Goal: Information Seeking & Learning: Learn about a topic

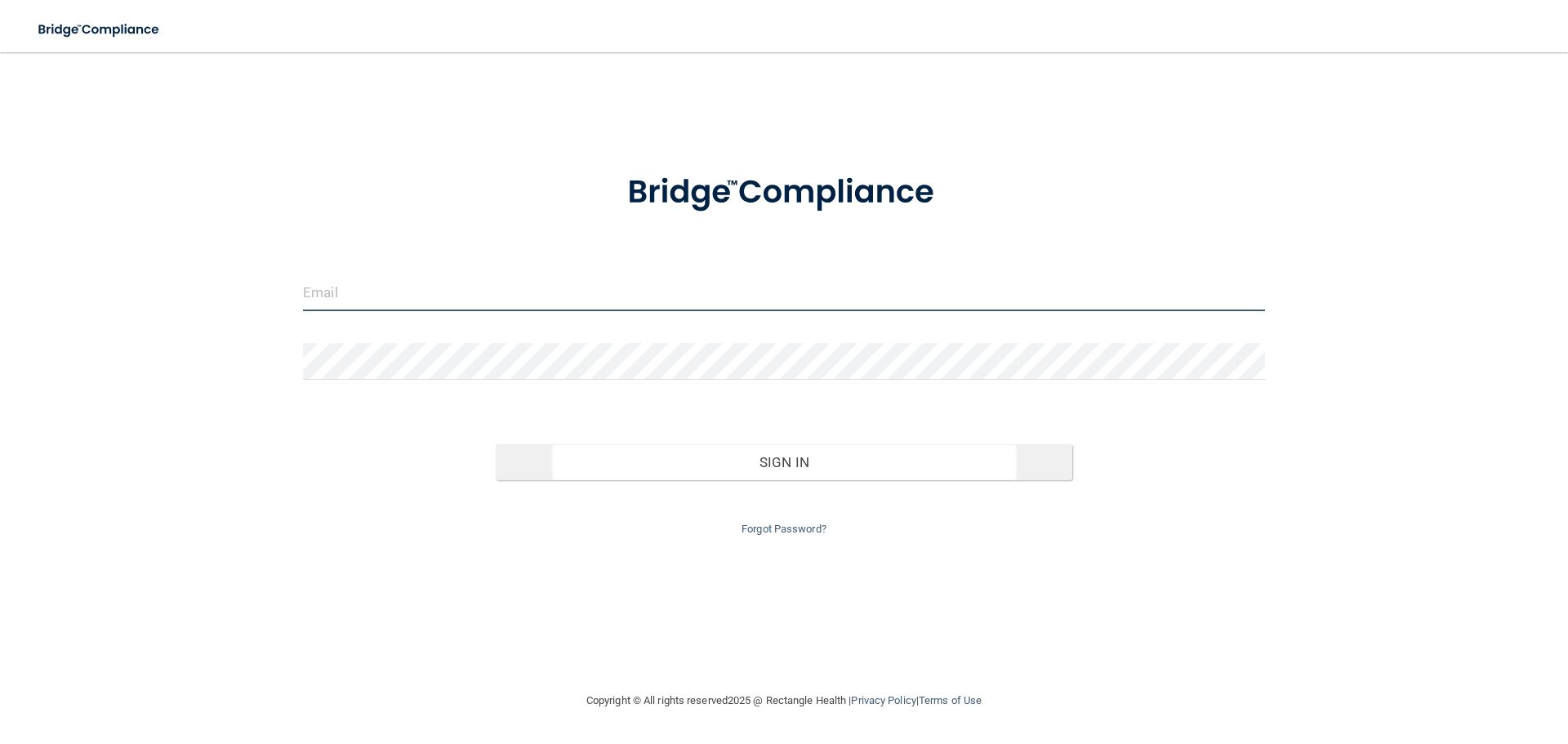
type input "[EMAIL_ADDRESS][DOMAIN_NAME]"
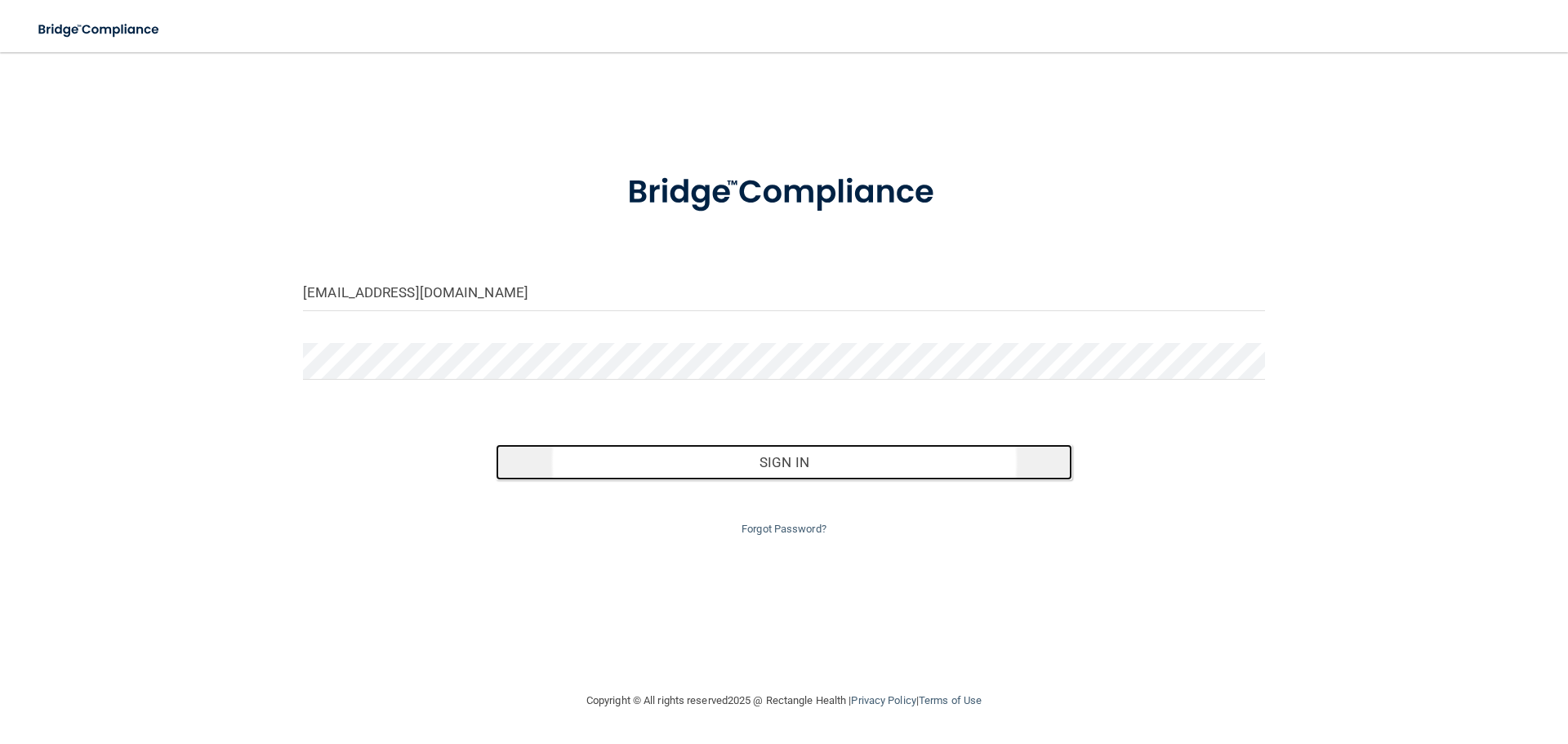
click at [782, 459] on button "Sign In" at bounding box center [784, 462] width 577 height 36
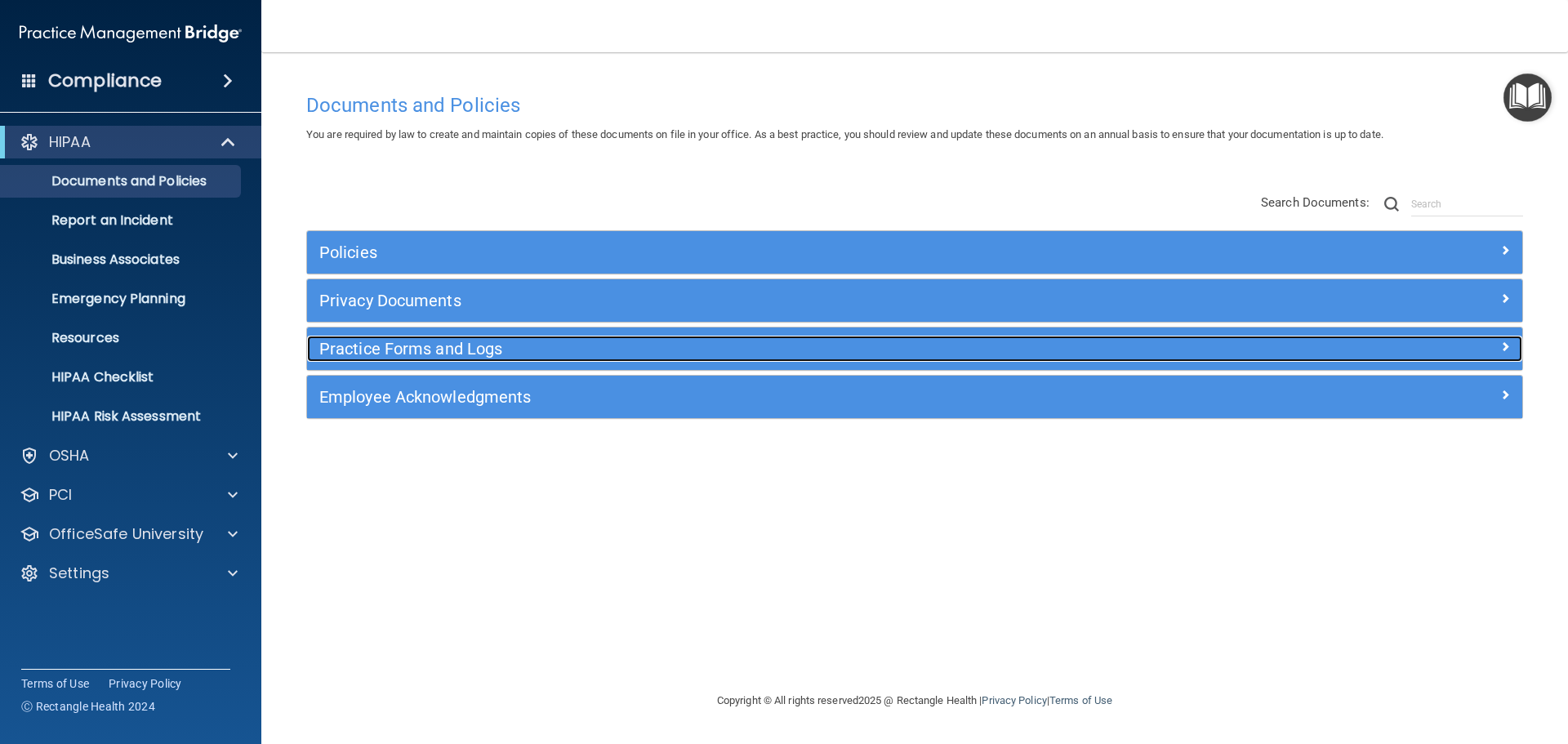
click at [499, 349] on h5 "Practice Forms and Logs" at bounding box center [762, 348] width 886 height 18
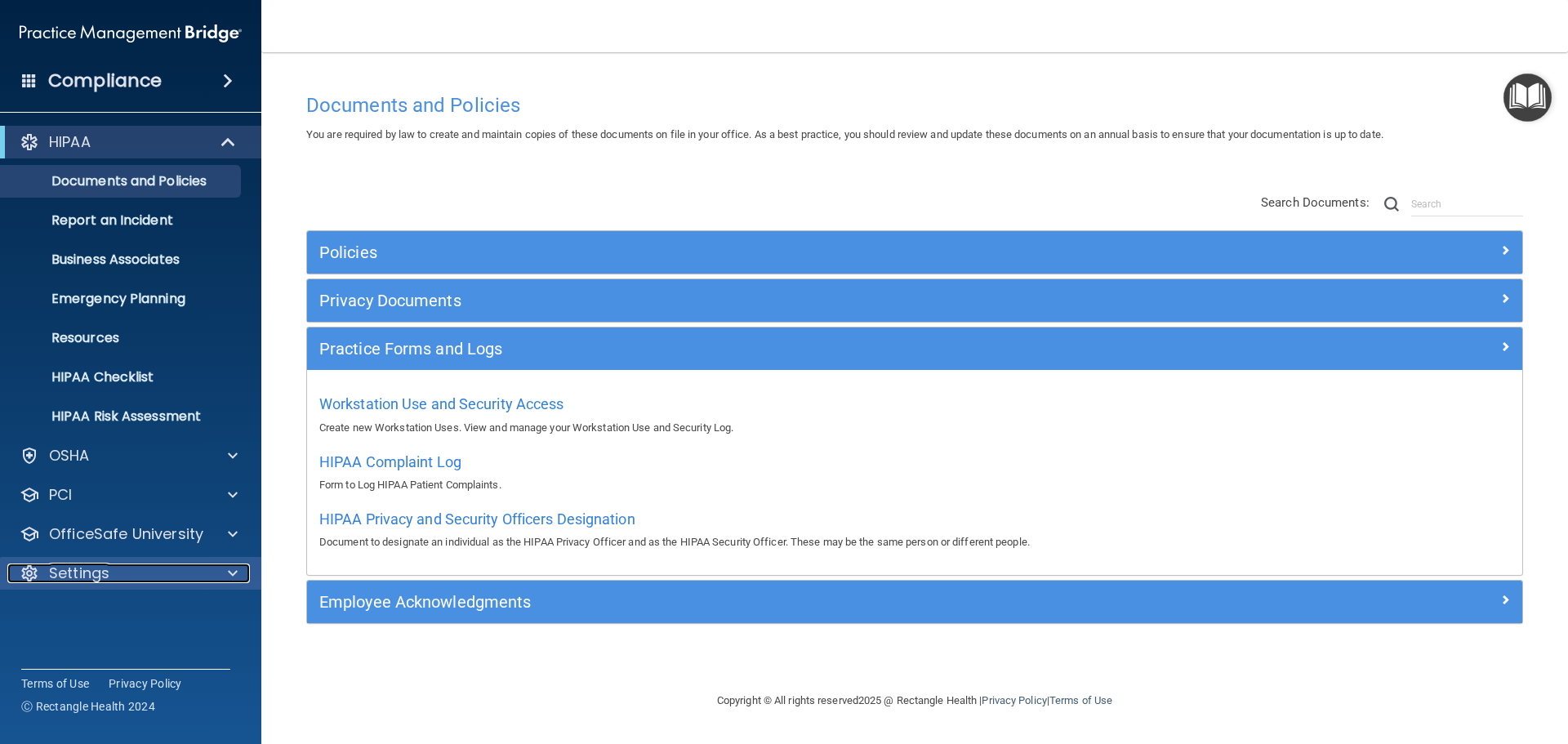
click at [134, 576] on div "Settings" at bounding box center [109, 573] width 203 height 19
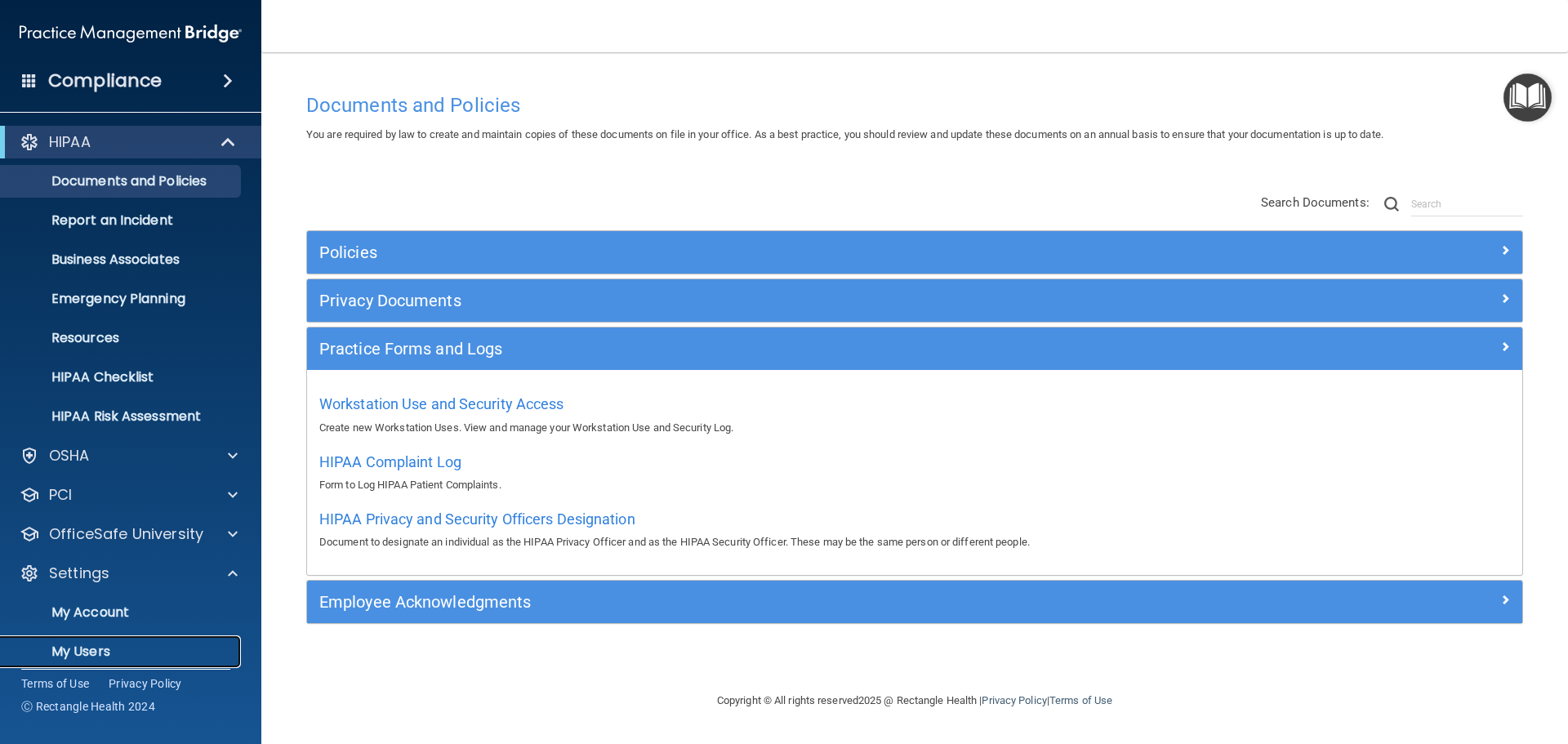
click at [116, 644] on p "My Users" at bounding box center [122, 651] width 223 height 16
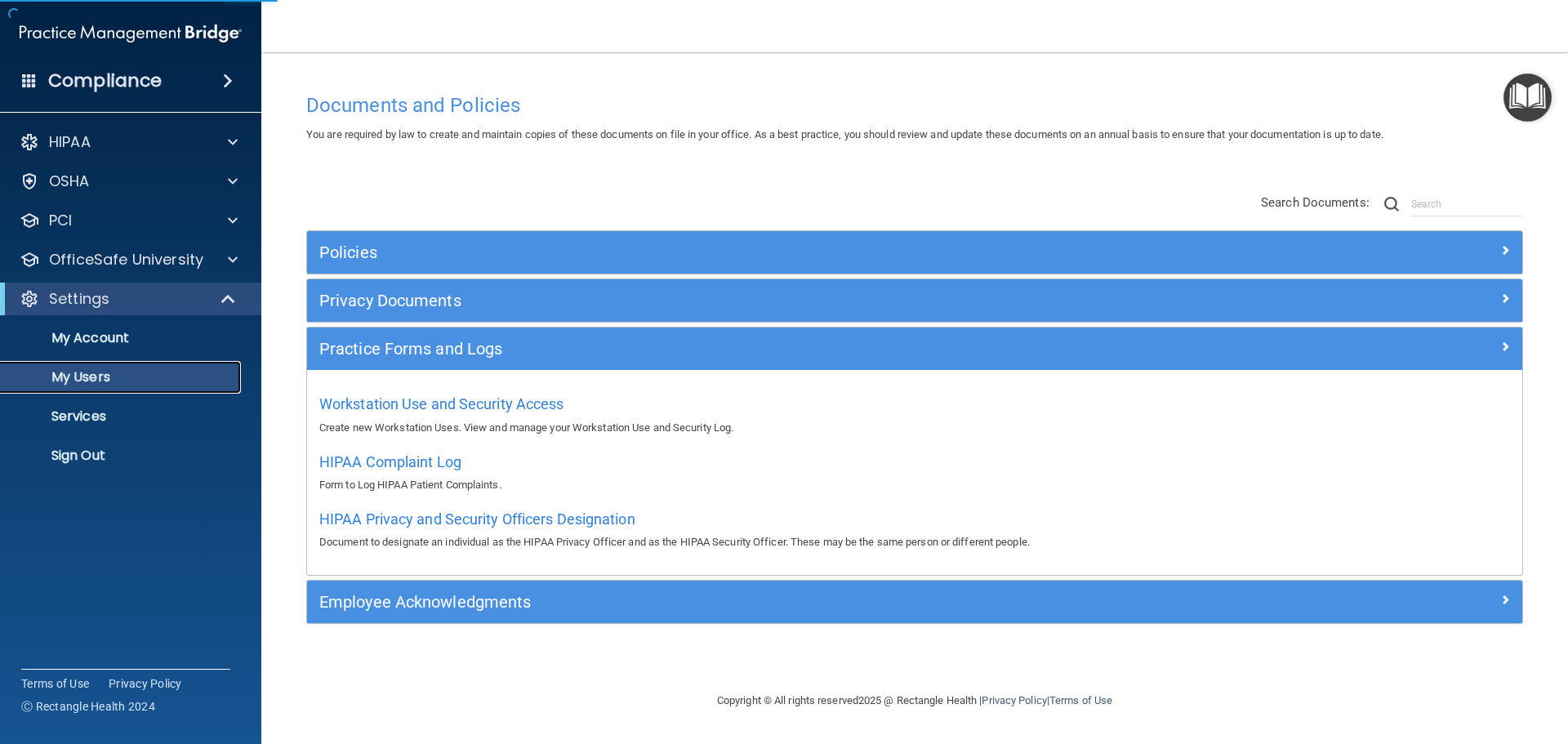
select select "20"
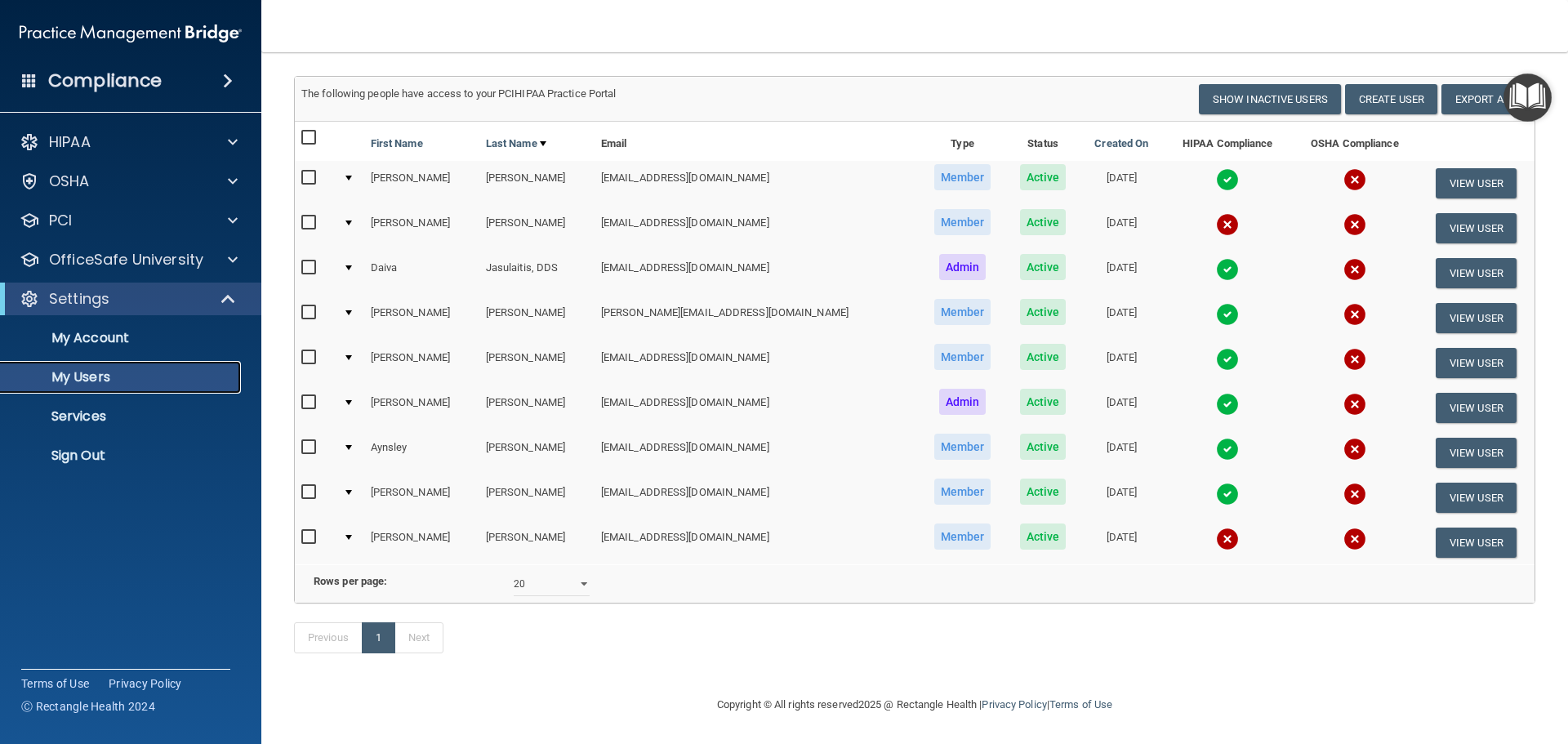
scroll to position [113, 0]
click at [1458, 528] on button "View User" at bounding box center [1476, 542] width 81 height 30
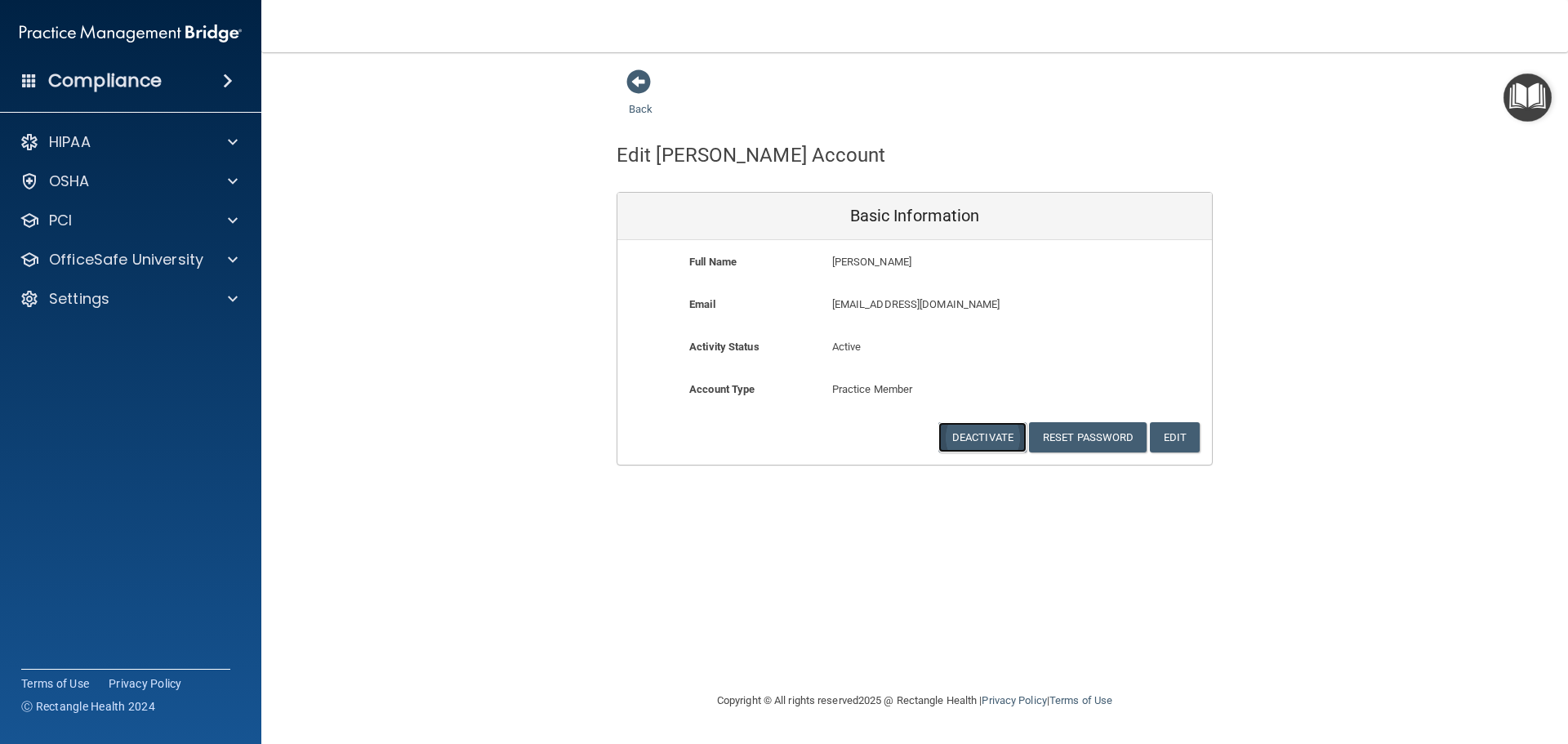
click at [968, 438] on button "Deactivate" at bounding box center [982, 437] width 88 height 30
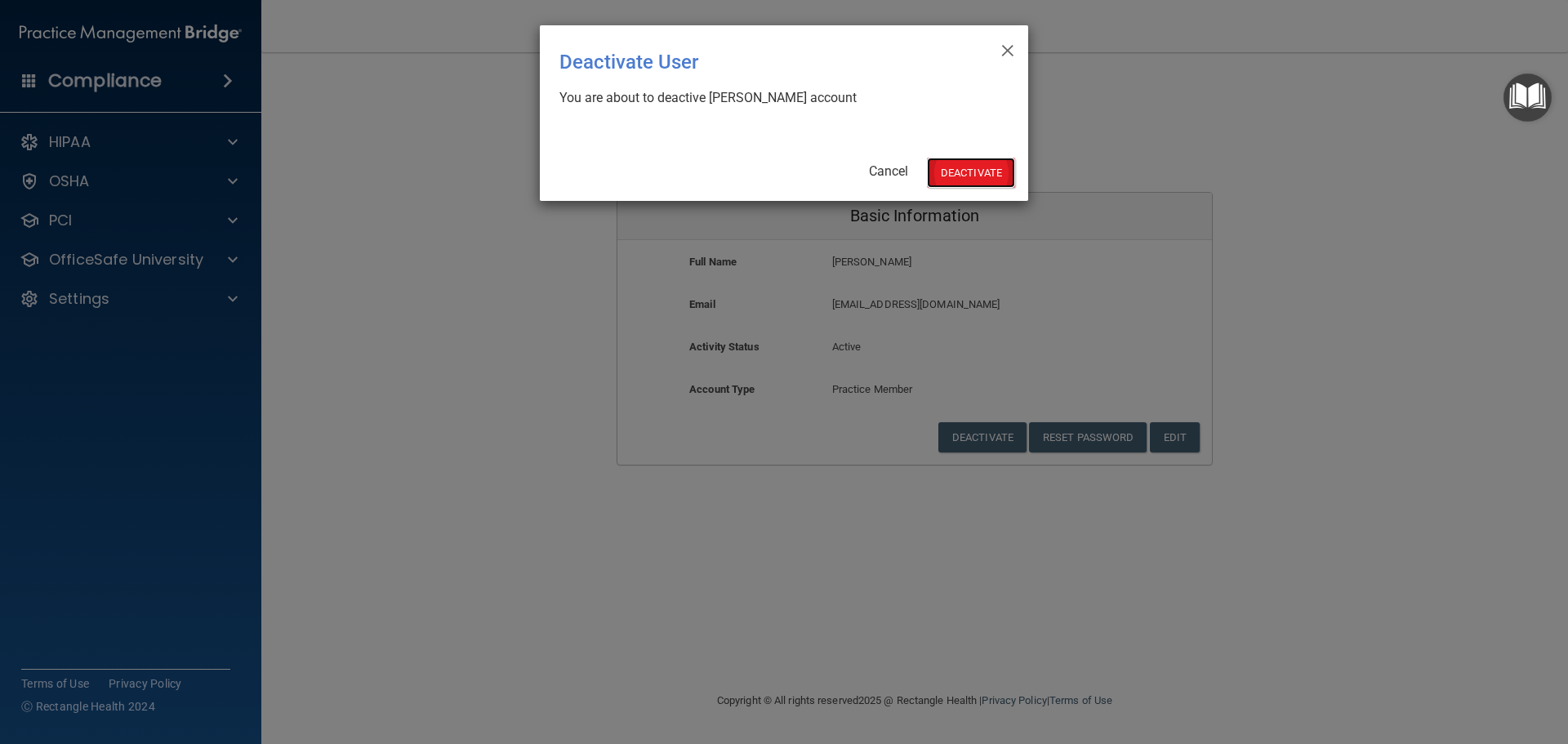
click at [953, 176] on button "Deactivate" at bounding box center [971, 172] width 88 height 30
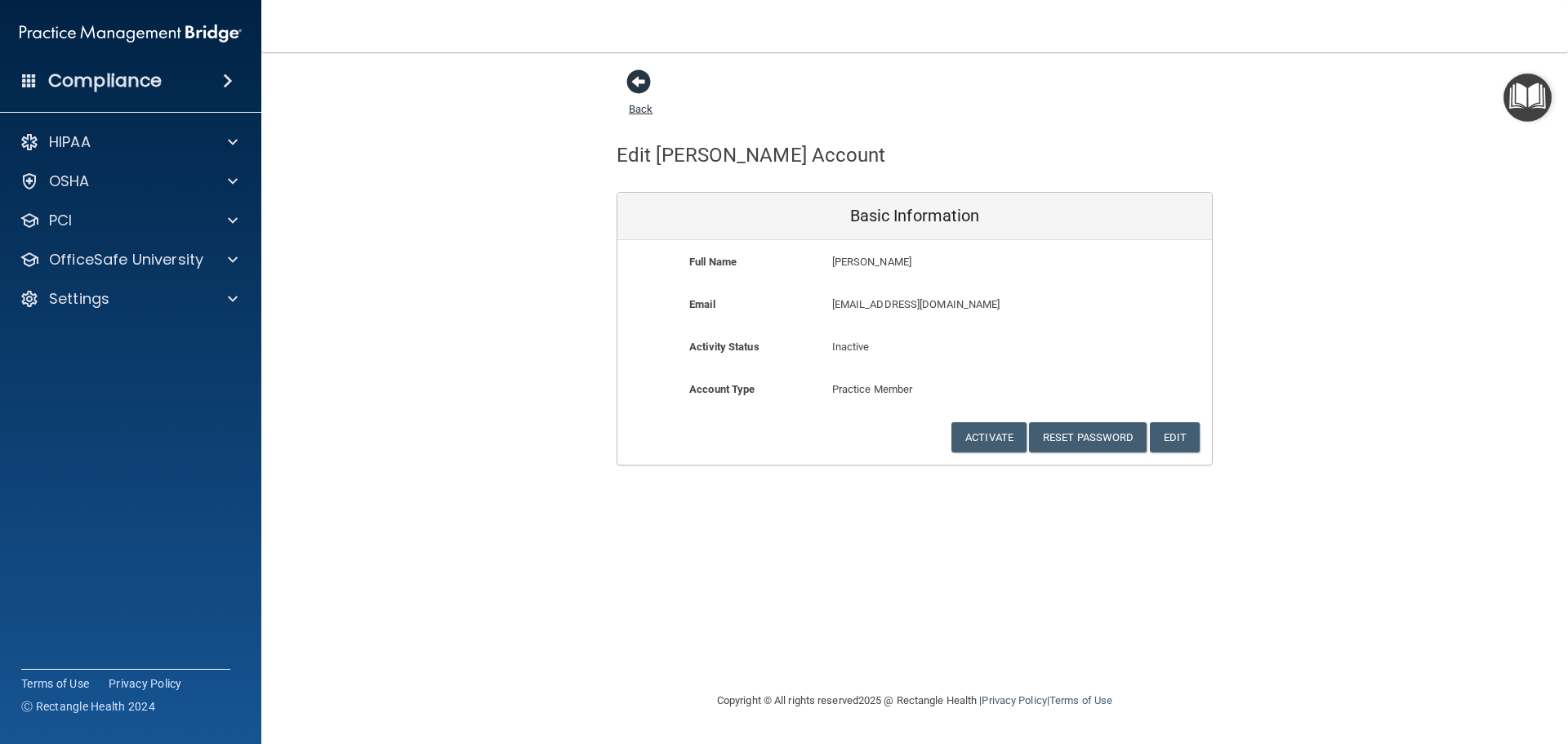
click at [648, 79] on span at bounding box center [638, 81] width 24 height 24
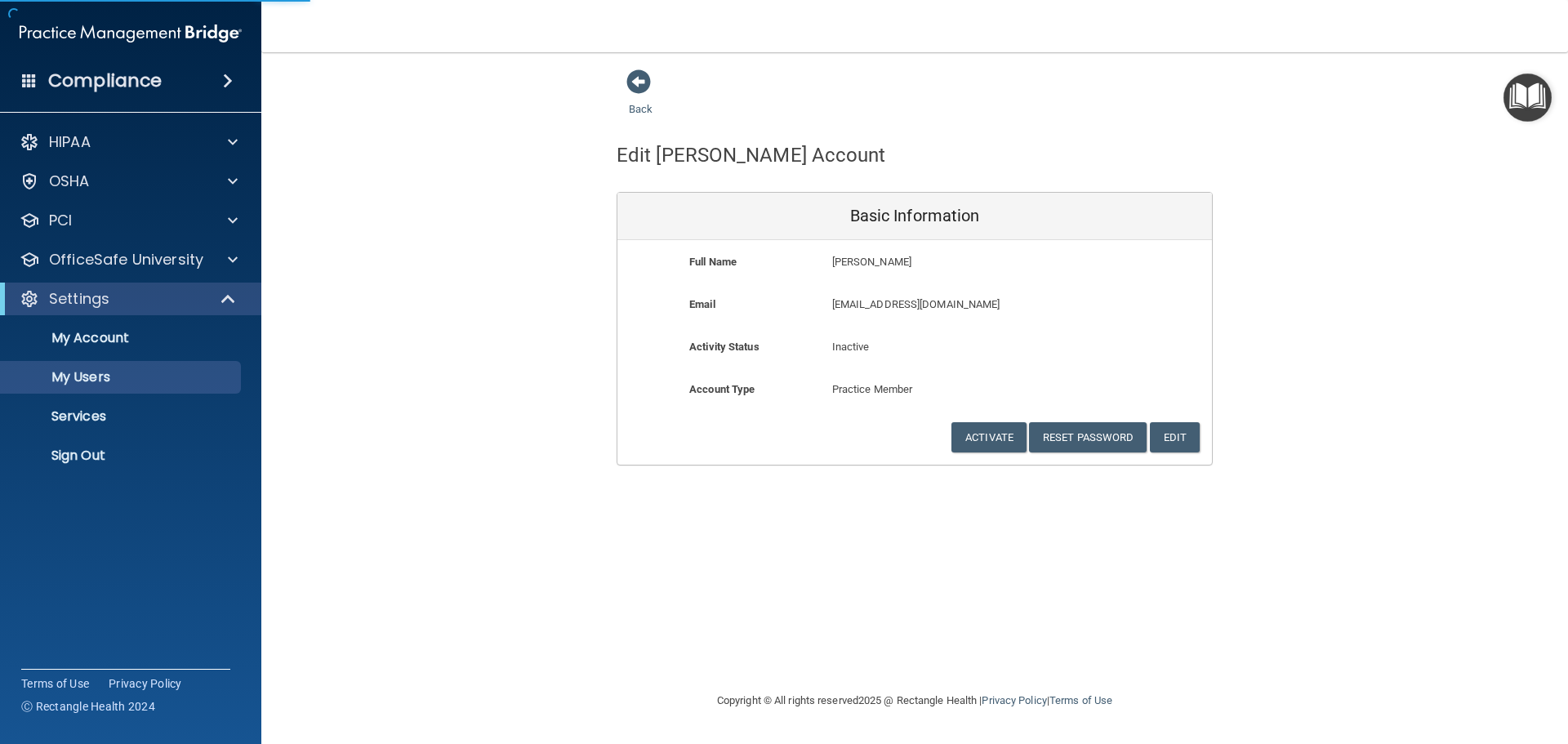
select select "20"
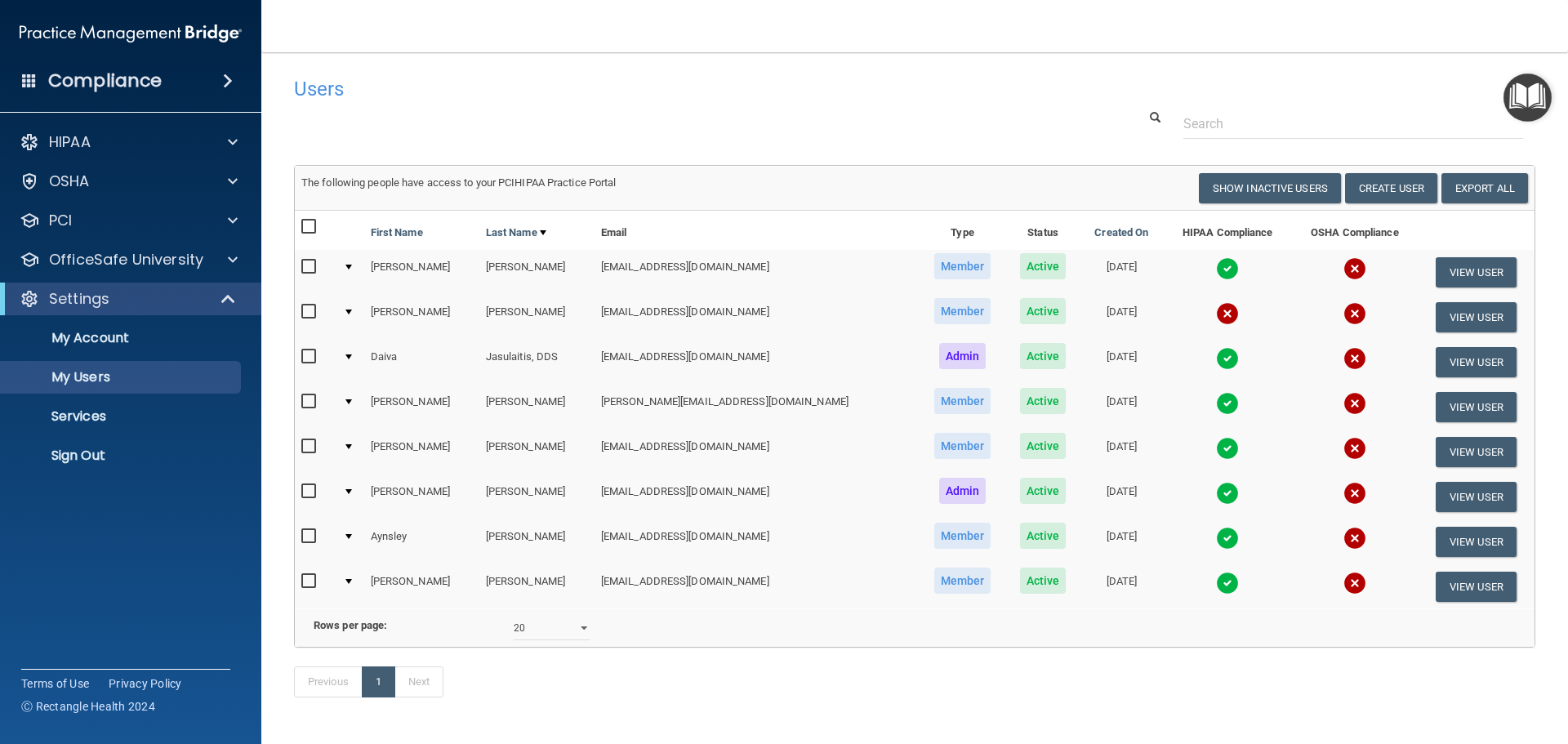
click at [1534, 96] on img "Open Resource Center" at bounding box center [1527, 98] width 48 height 48
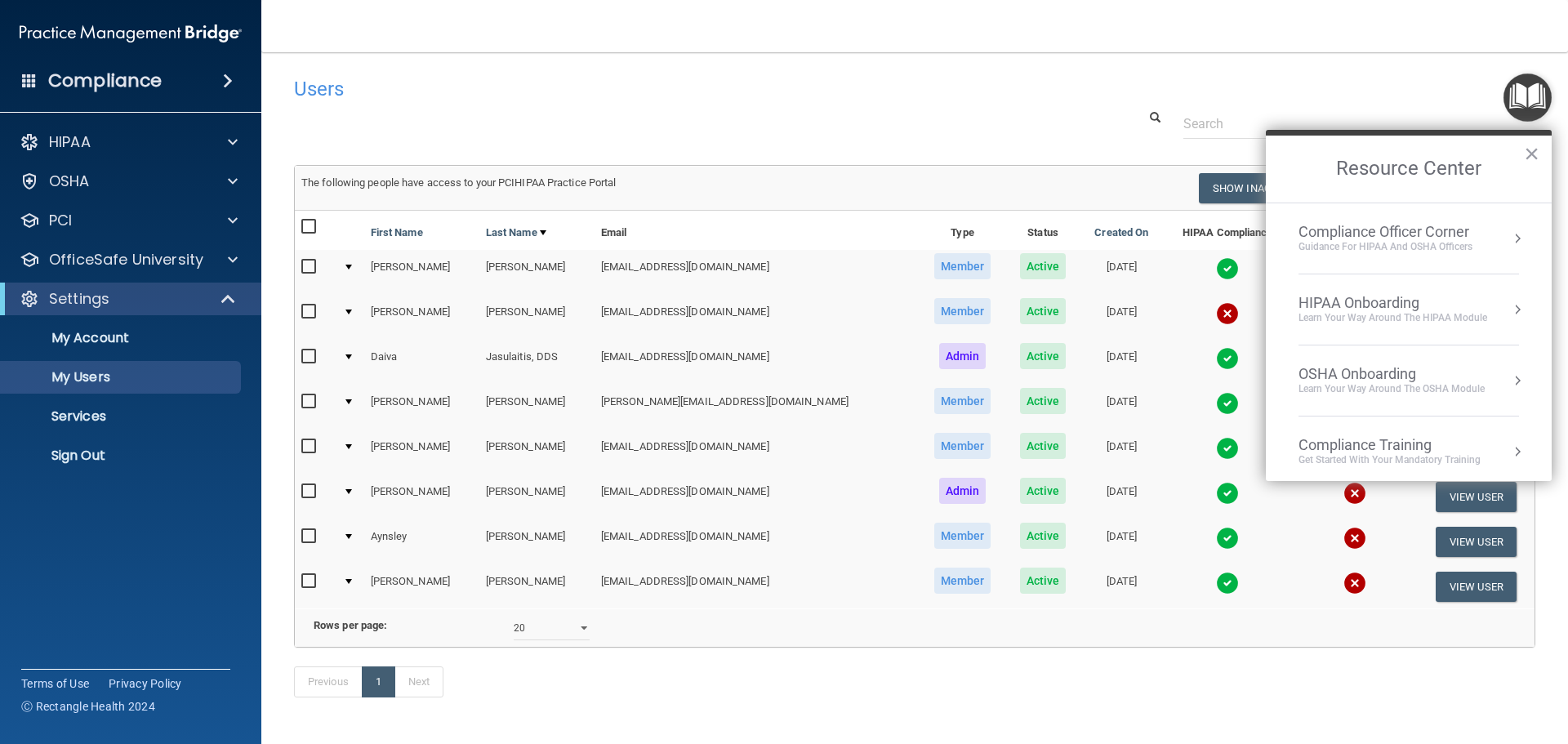
click at [1458, 315] on div "Learn Your Way around the HIPAA module" at bounding box center [1392, 318] width 189 height 14
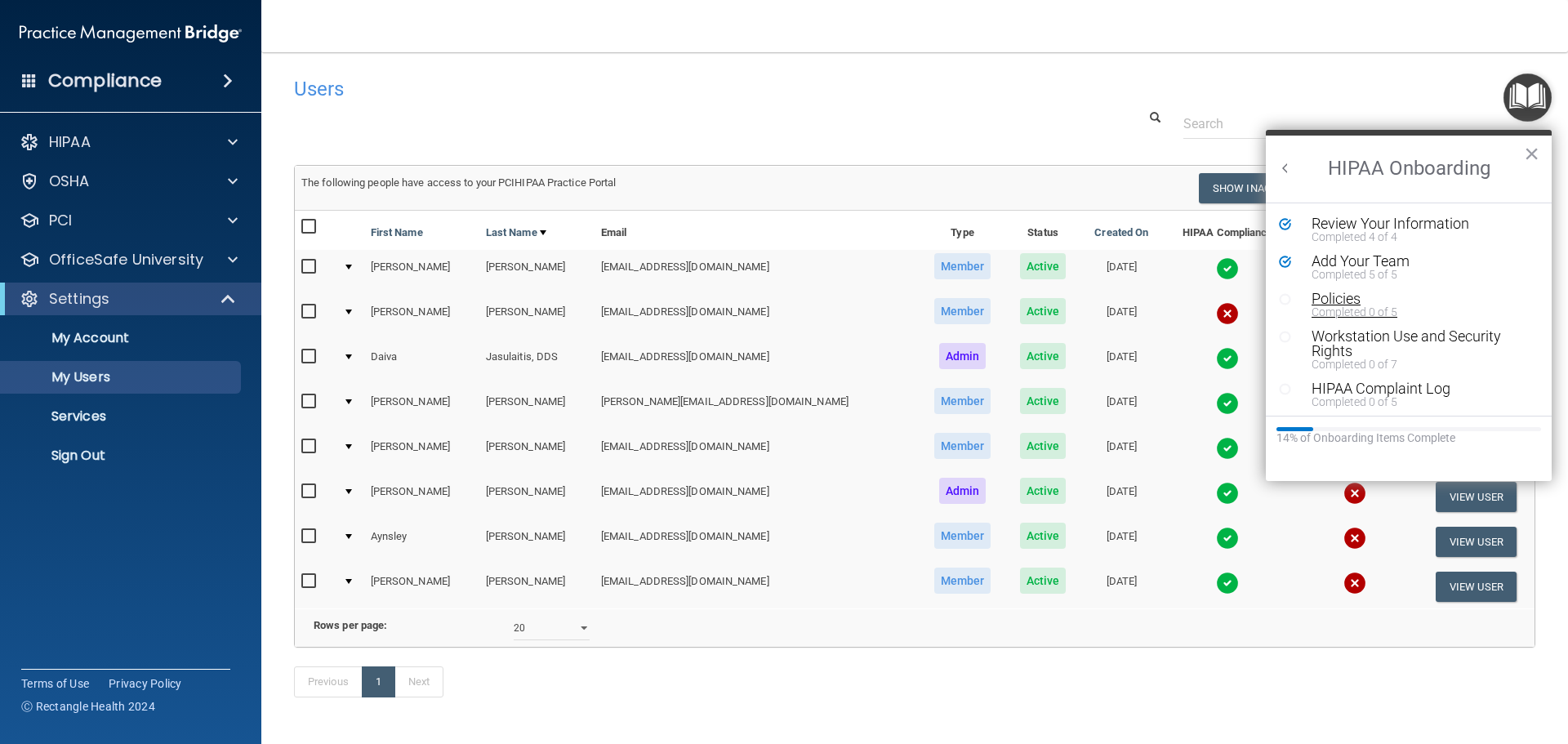
click at [1357, 307] on div "Completed 0 of 5" at bounding box center [1415, 312] width 207 height 12
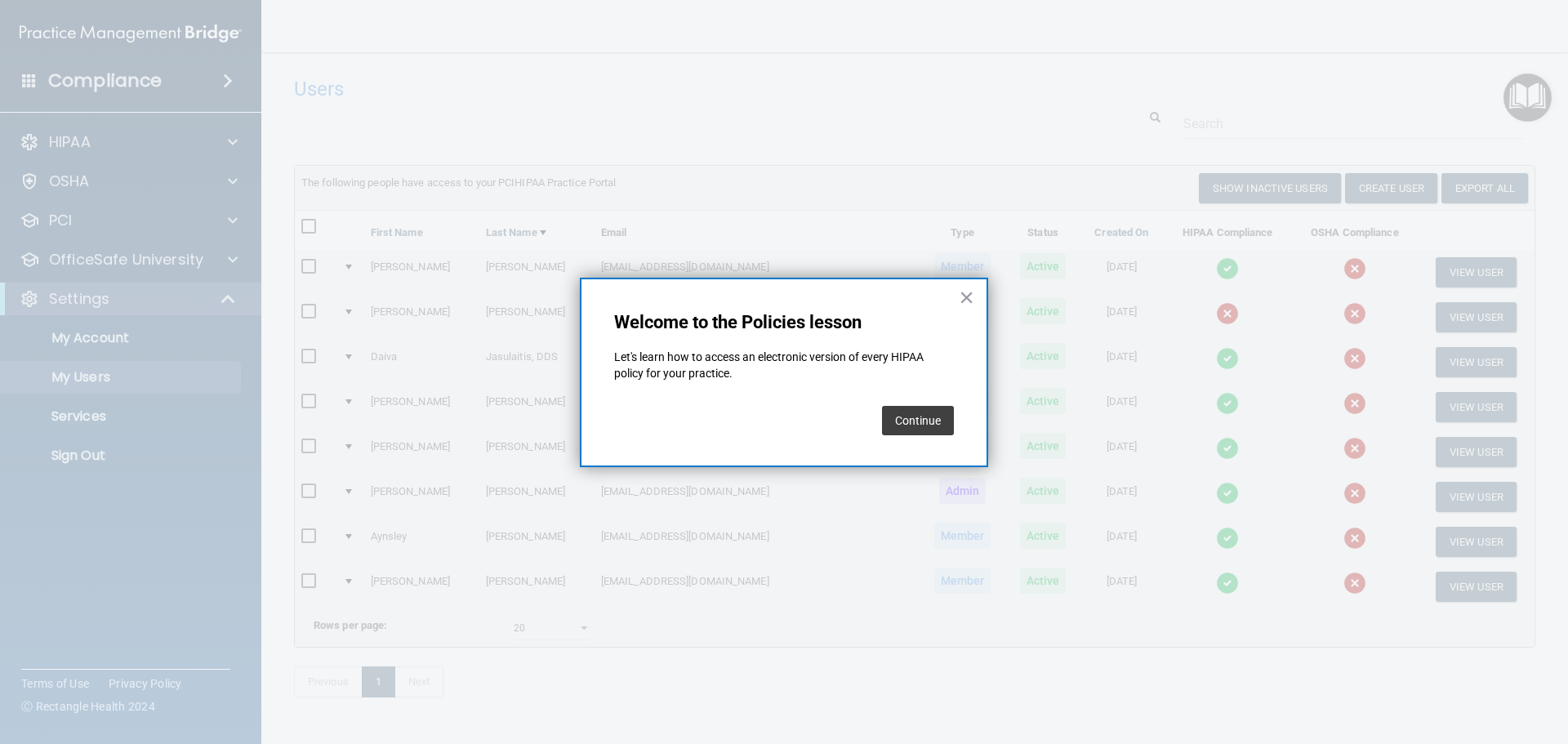
click at [922, 418] on button "Continue" at bounding box center [917, 420] width 72 height 29
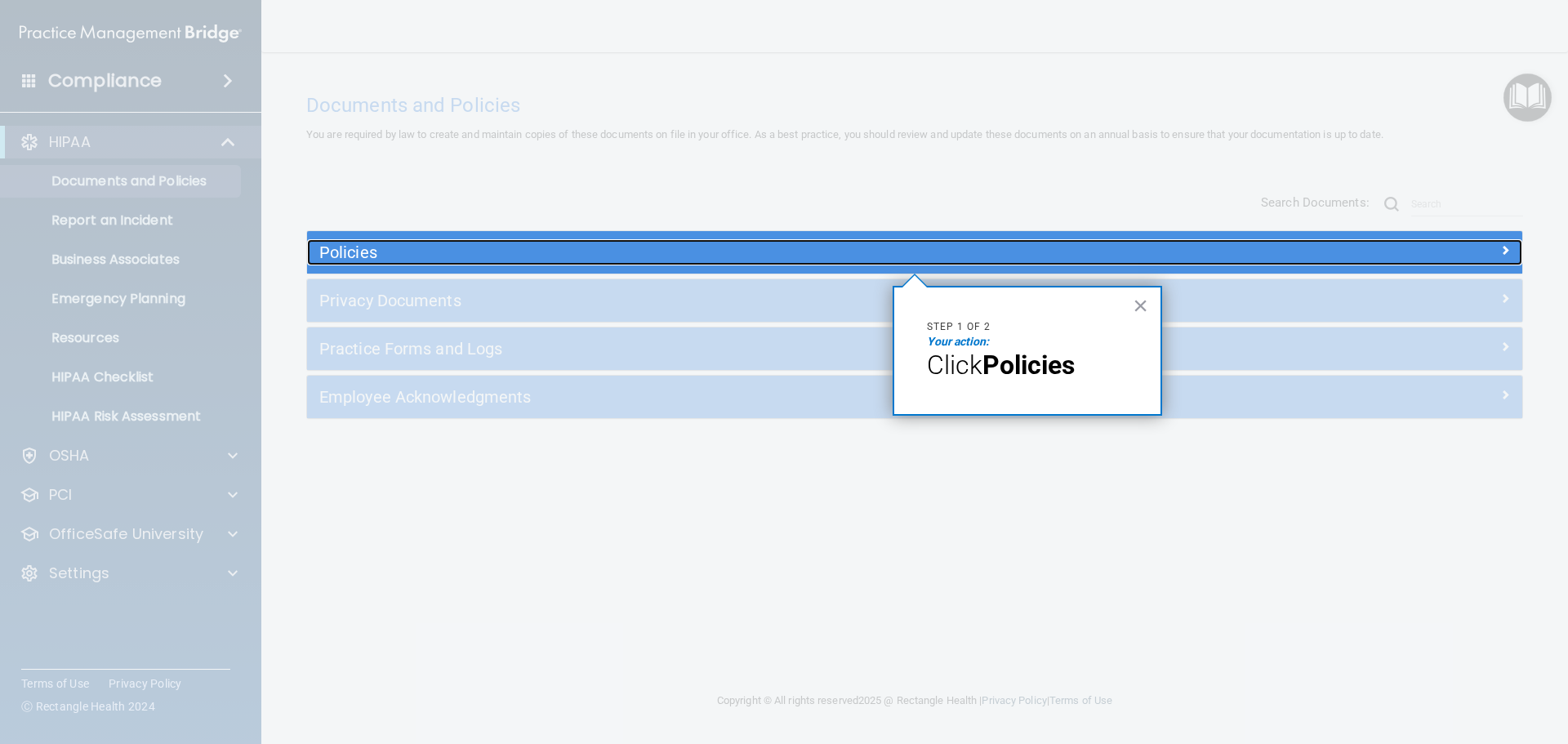
click at [371, 248] on h5 "Policies" at bounding box center [762, 252] width 886 height 18
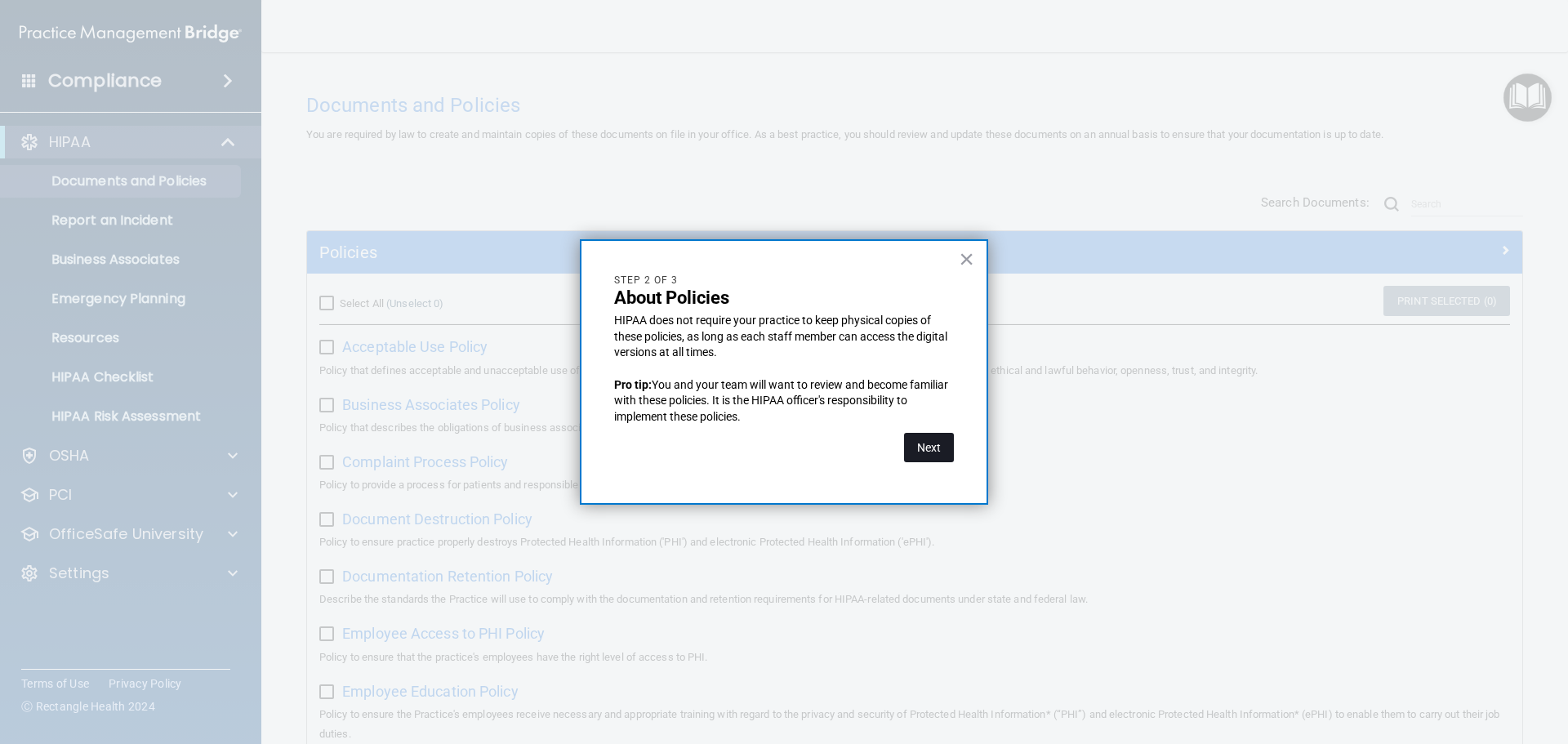
click at [929, 444] on button "Next" at bounding box center [929, 447] width 50 height 29
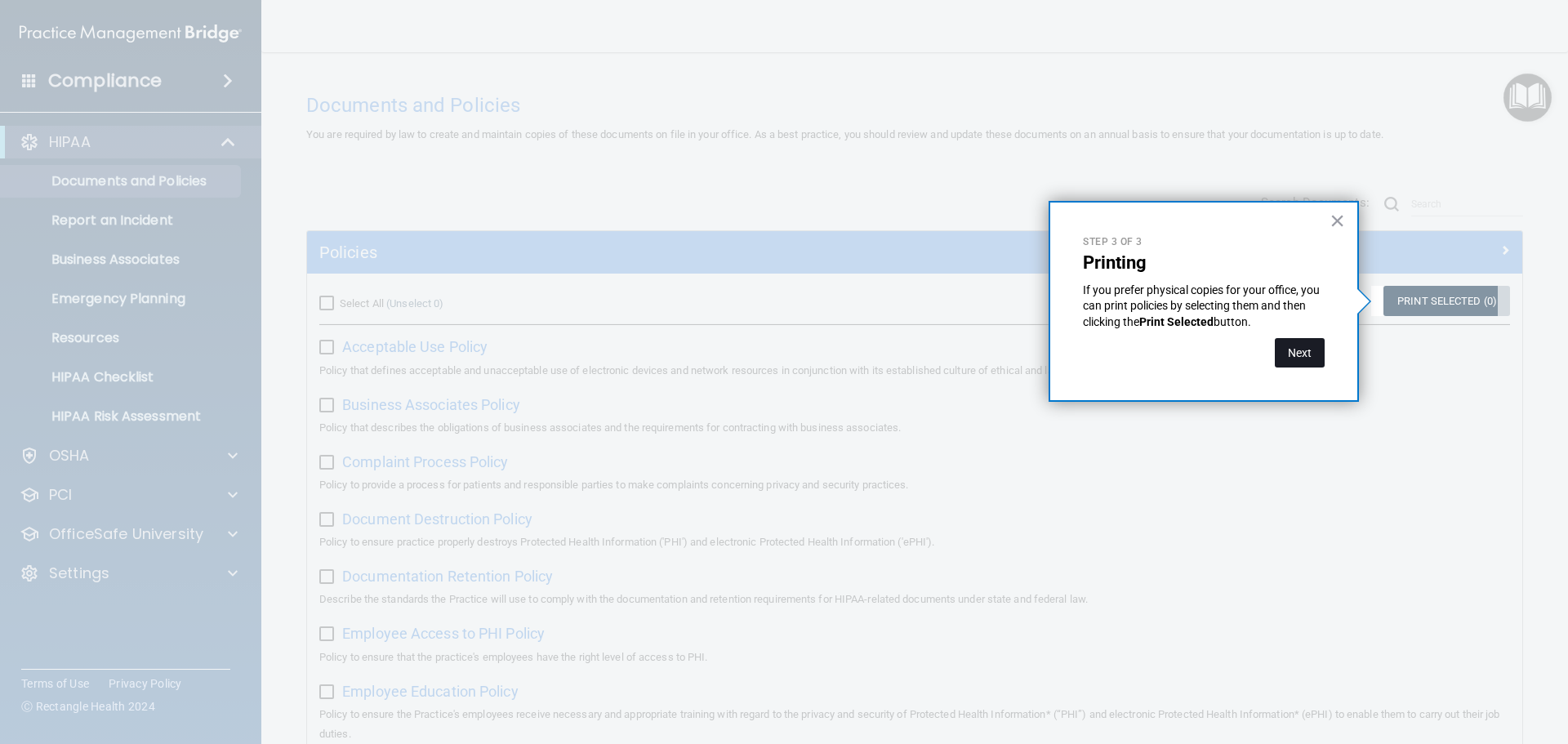
click at [1310, 354] on button "Next" at bounding box center [1300, 353] width 50 height 29
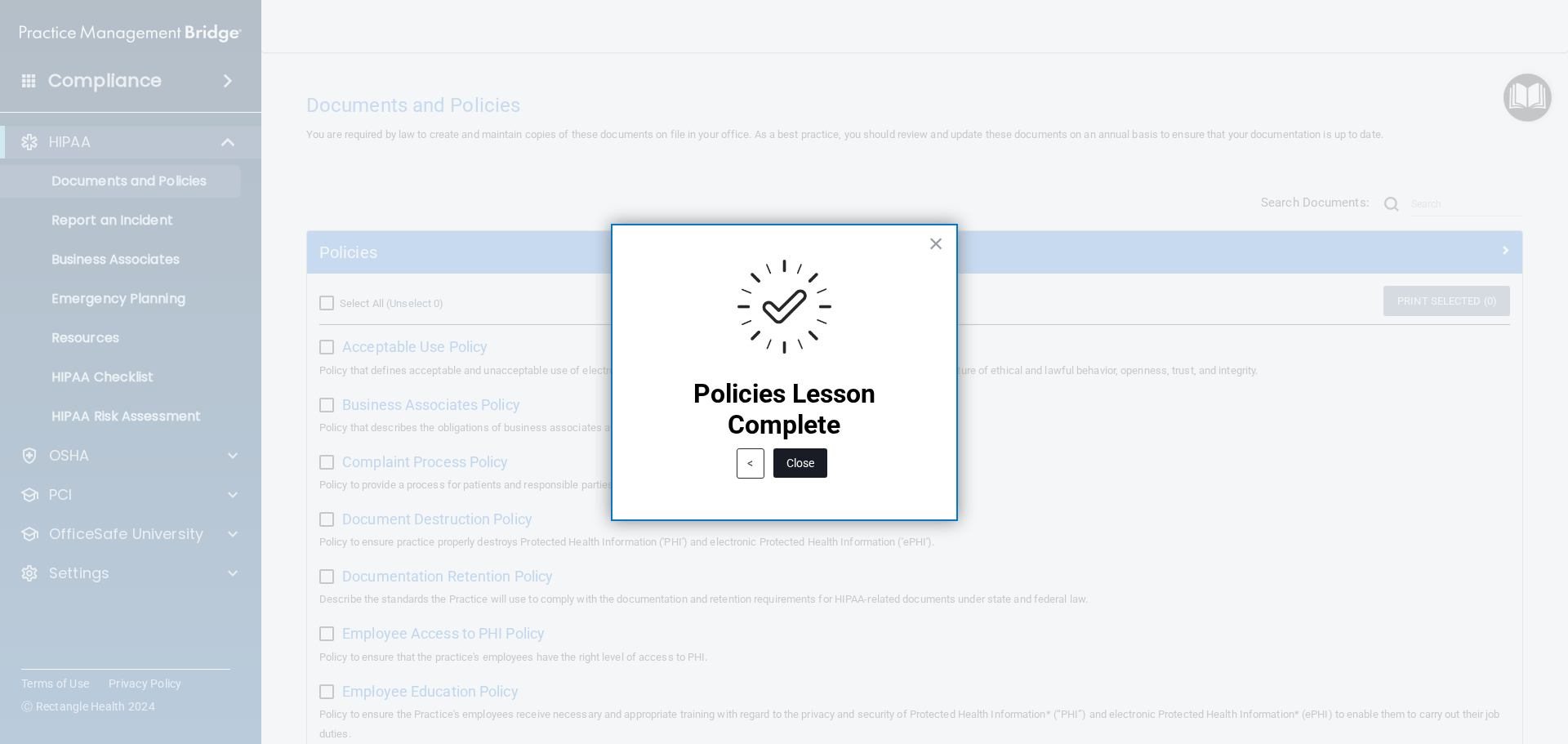
click at [796, 460] on button "Close" at bounding box center [800, 463] width 54 height 29
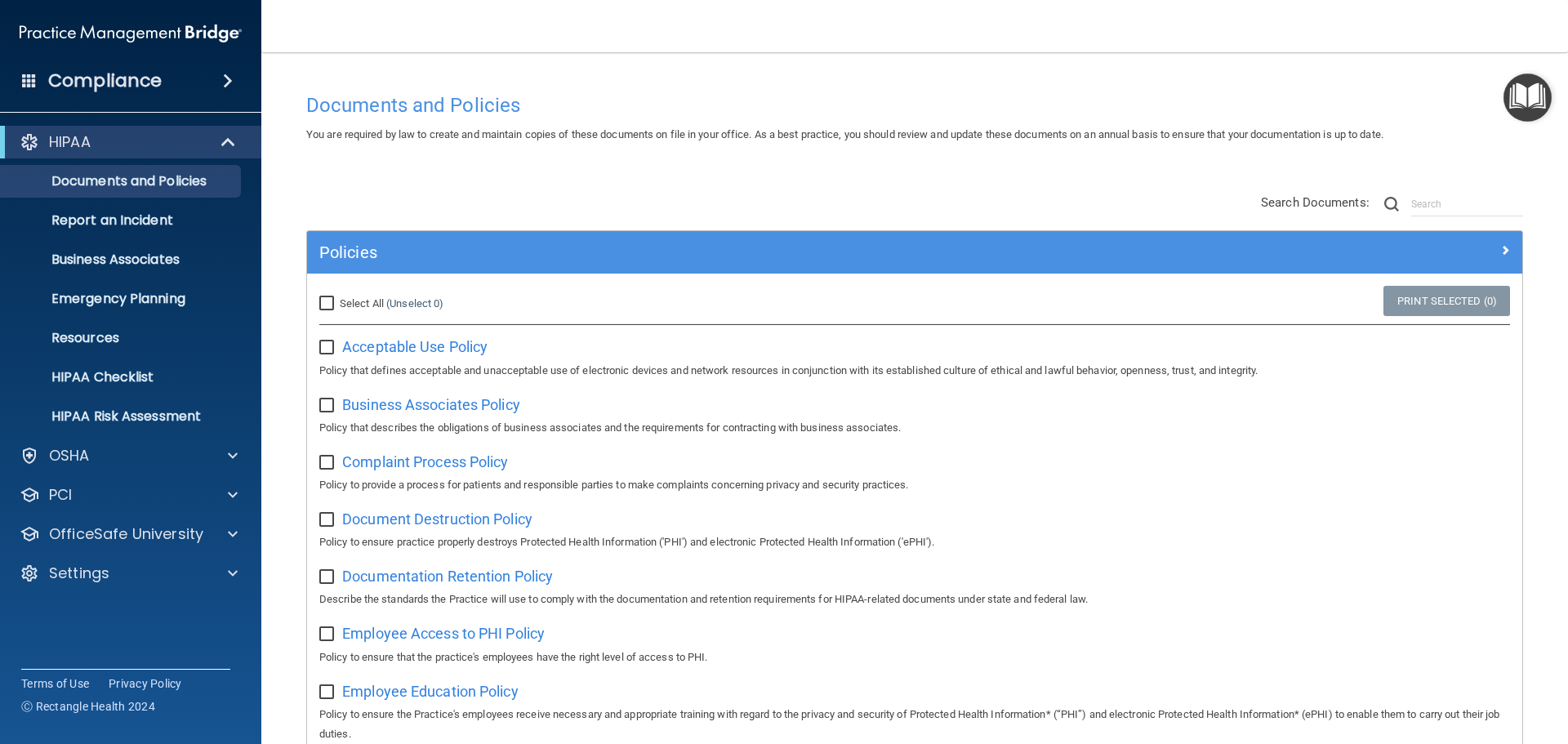
click at [1532, 90] on img "Open Resource Center" at bounding box center [1527, 98] width 48 height 48
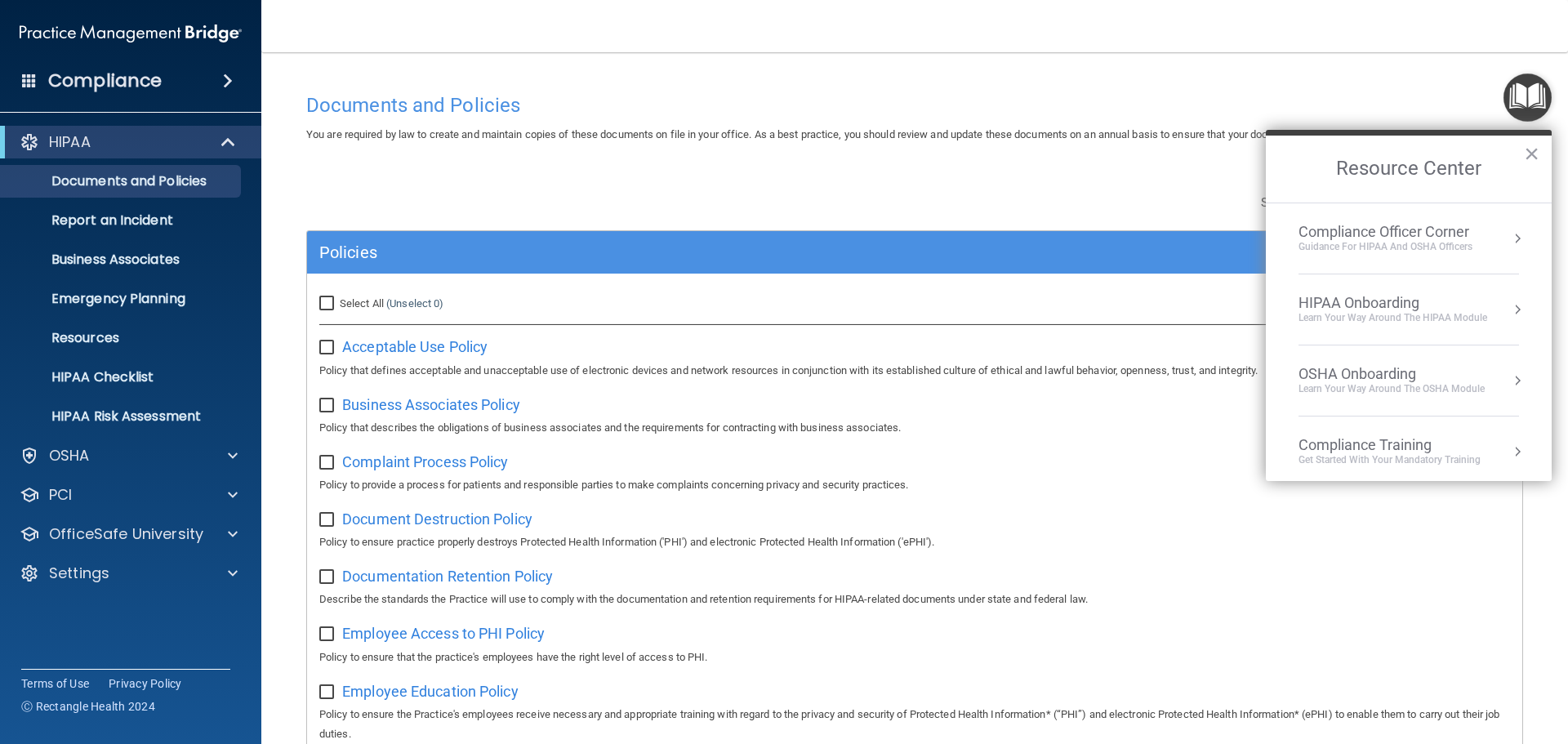
click at [1446, 311] on div "Learn Your Way around the HIPAA module" at bounding box center [1392, 318] width 189 height 14
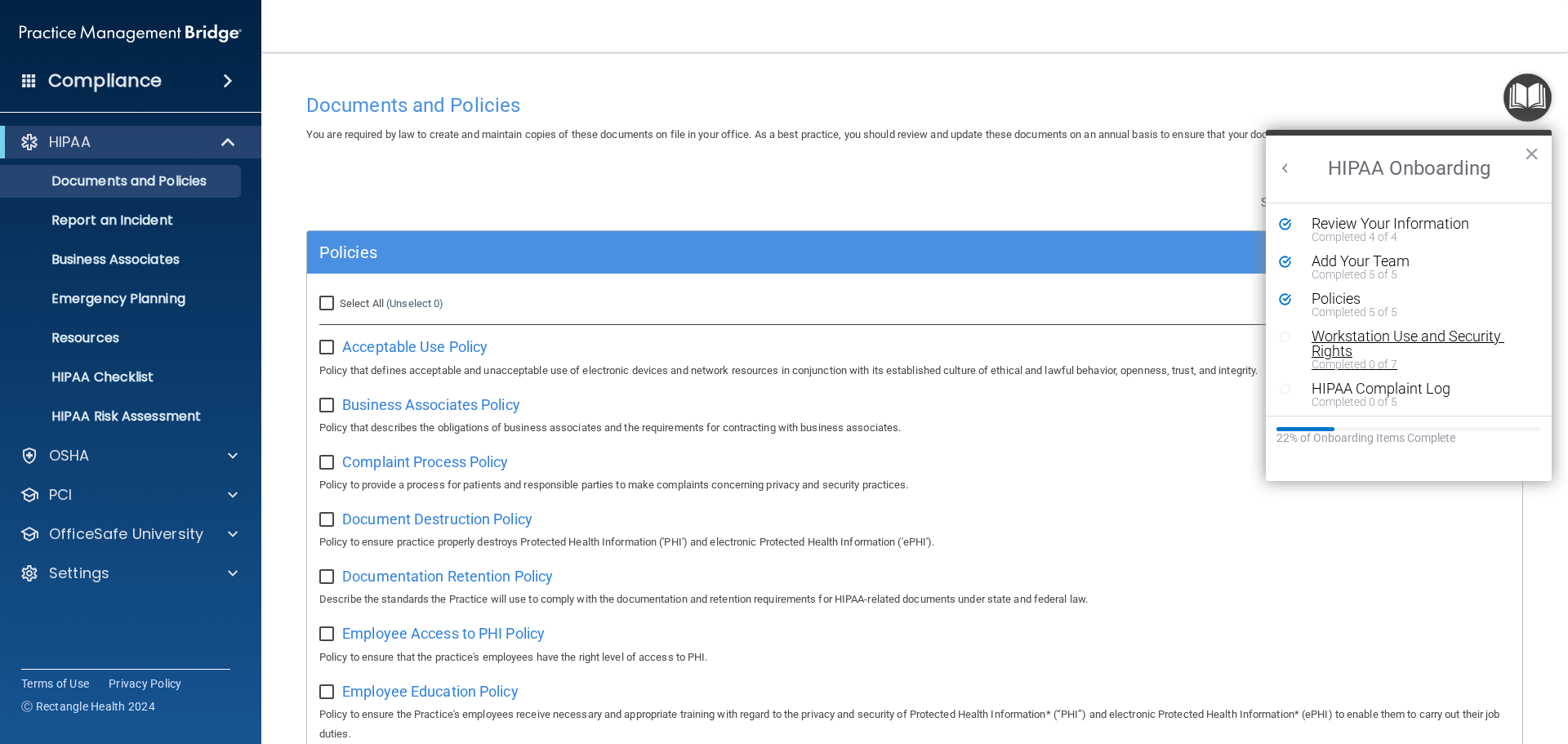
click at [1383, 341] on div "Workstation Use and Security Rights" at bounding box center [1415, 343] width 207 height 29
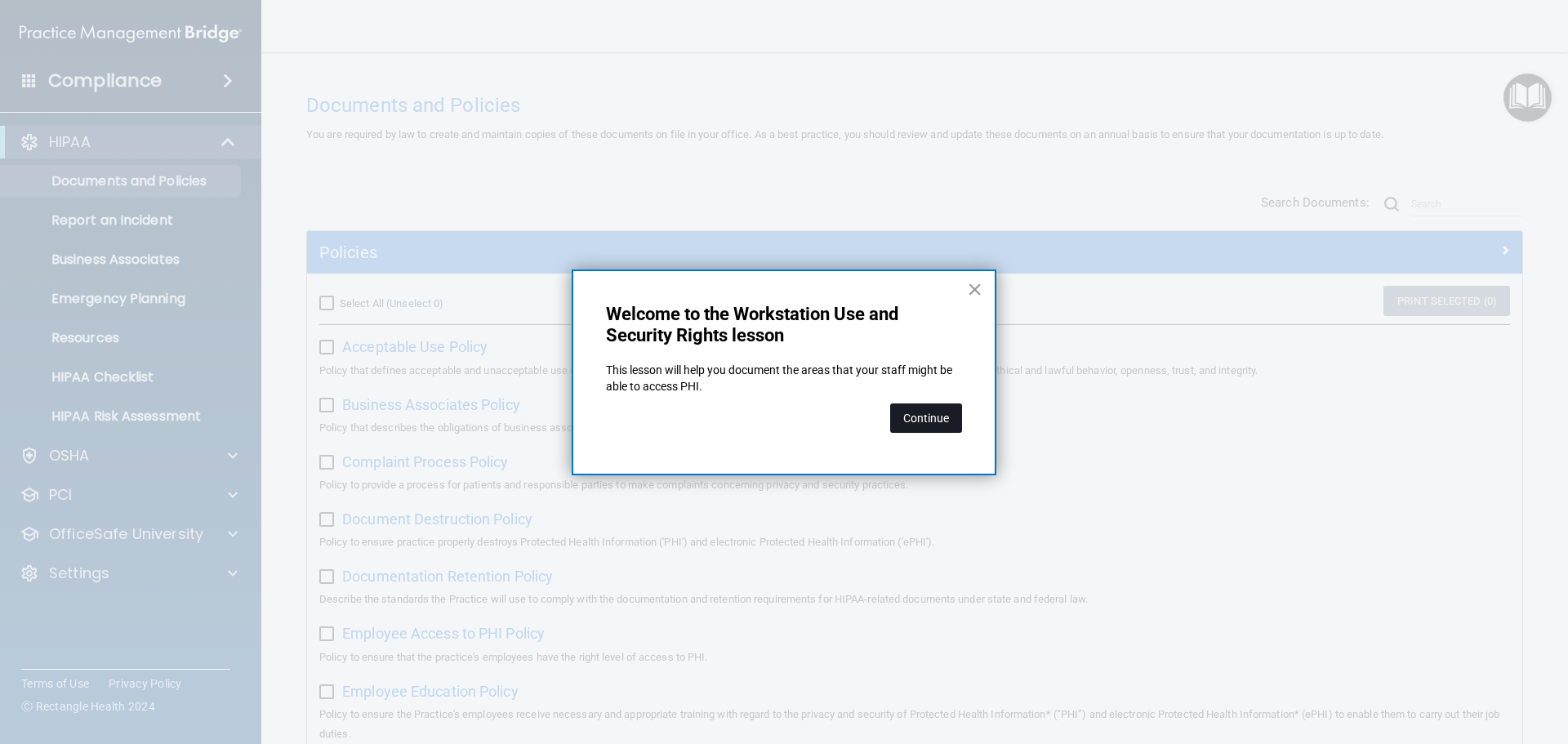
click at [929, 418] on button "Continue" at bounding box center [926, 417] width 72 height 29
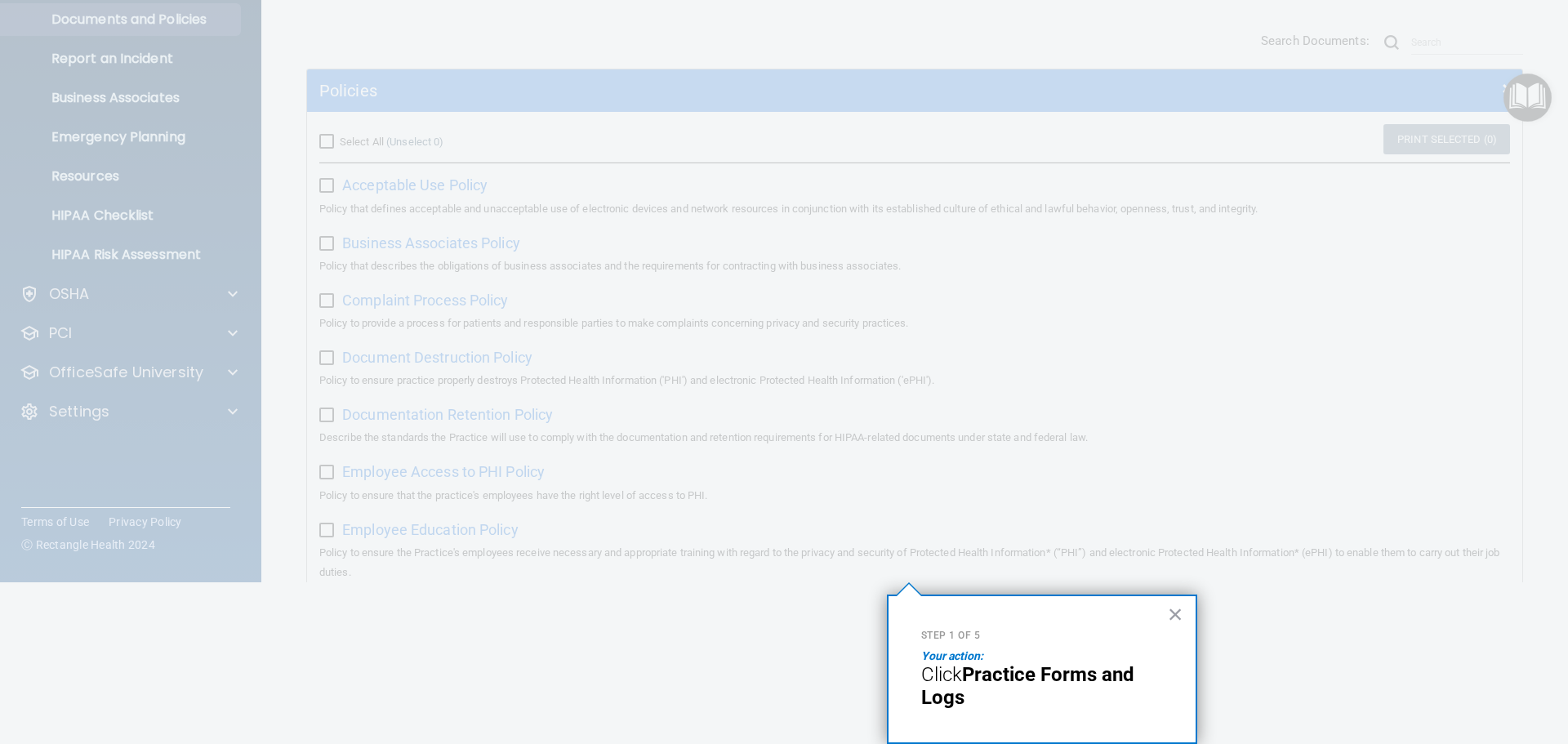
scroll to position [959, 0]
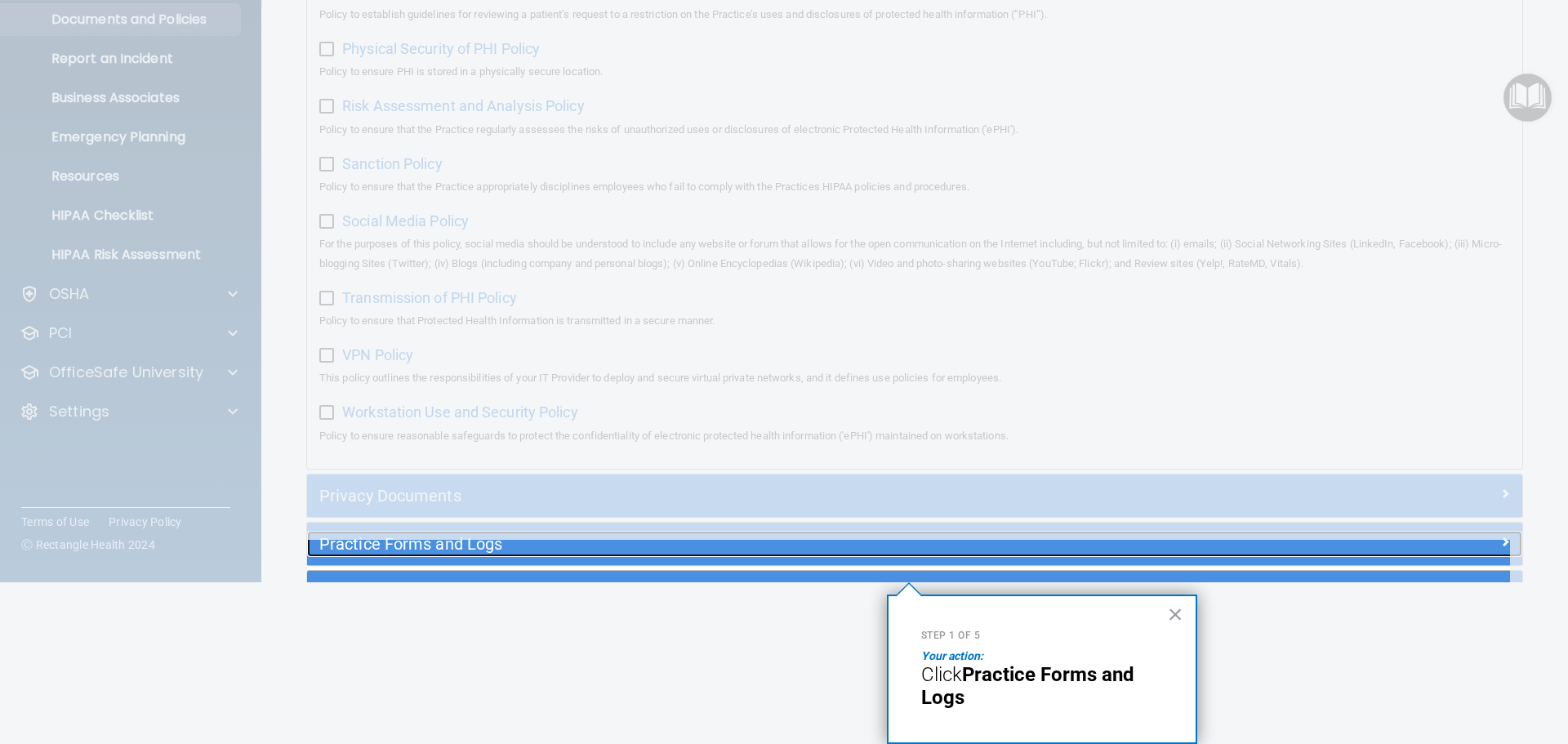
click at [641, 553] on h5 "Practice Forms and Logs" at bounding box center [762, 543] width 886 height 18
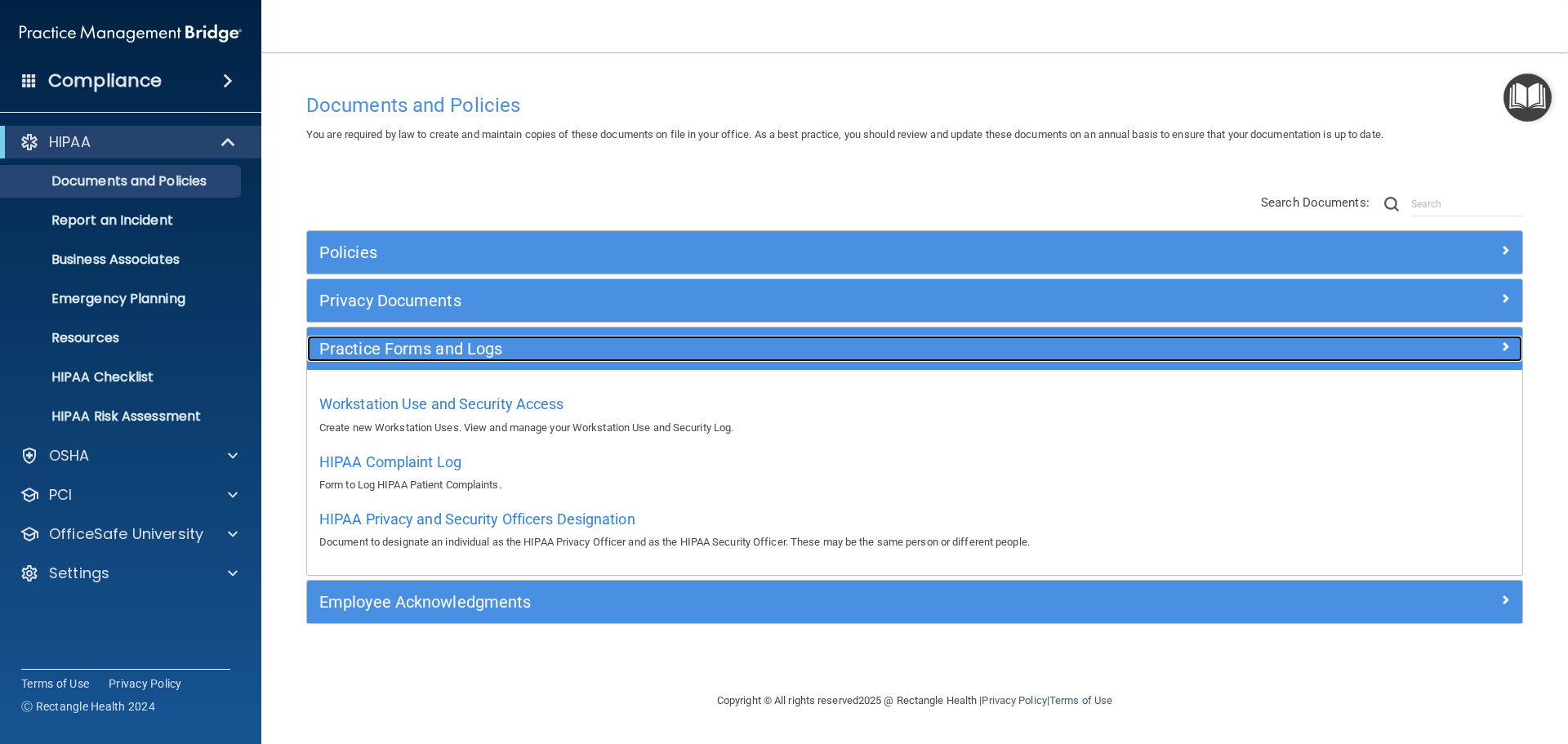
scroll to position [0, 0]
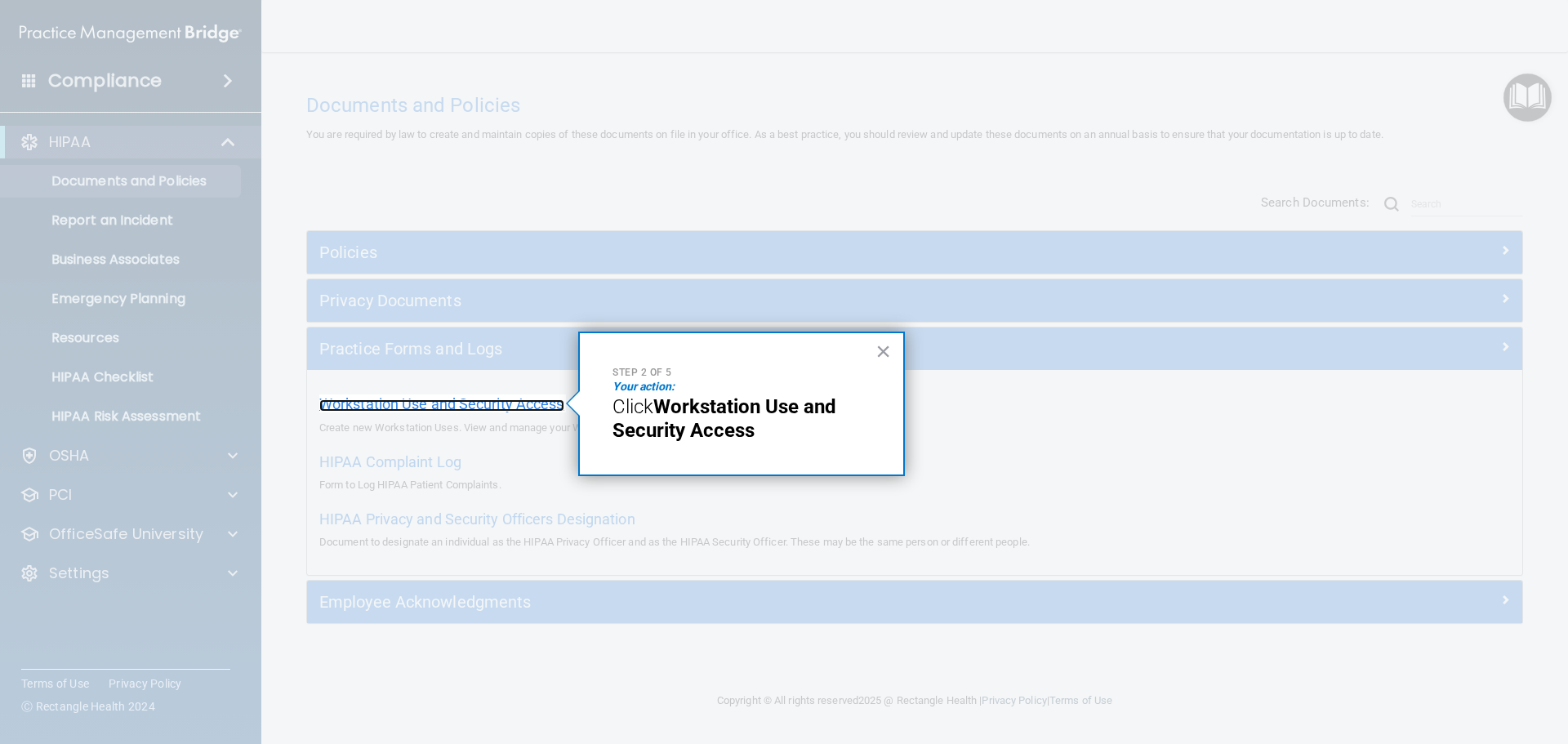
click at [429, 403] on span "Workstation Use and Security Access" at bounding box center [441, 404] width 245 height 17
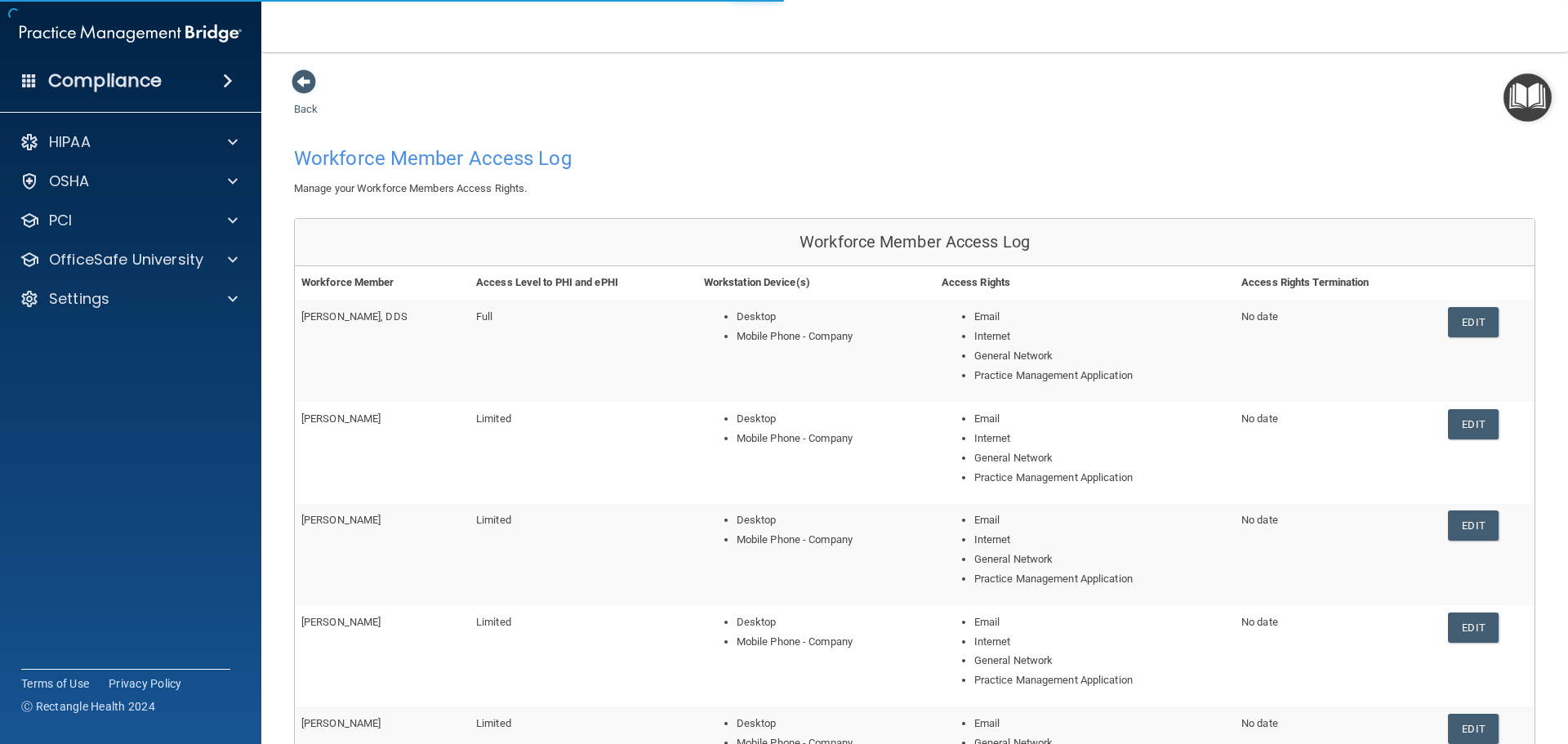
scroll to position [169, 0]
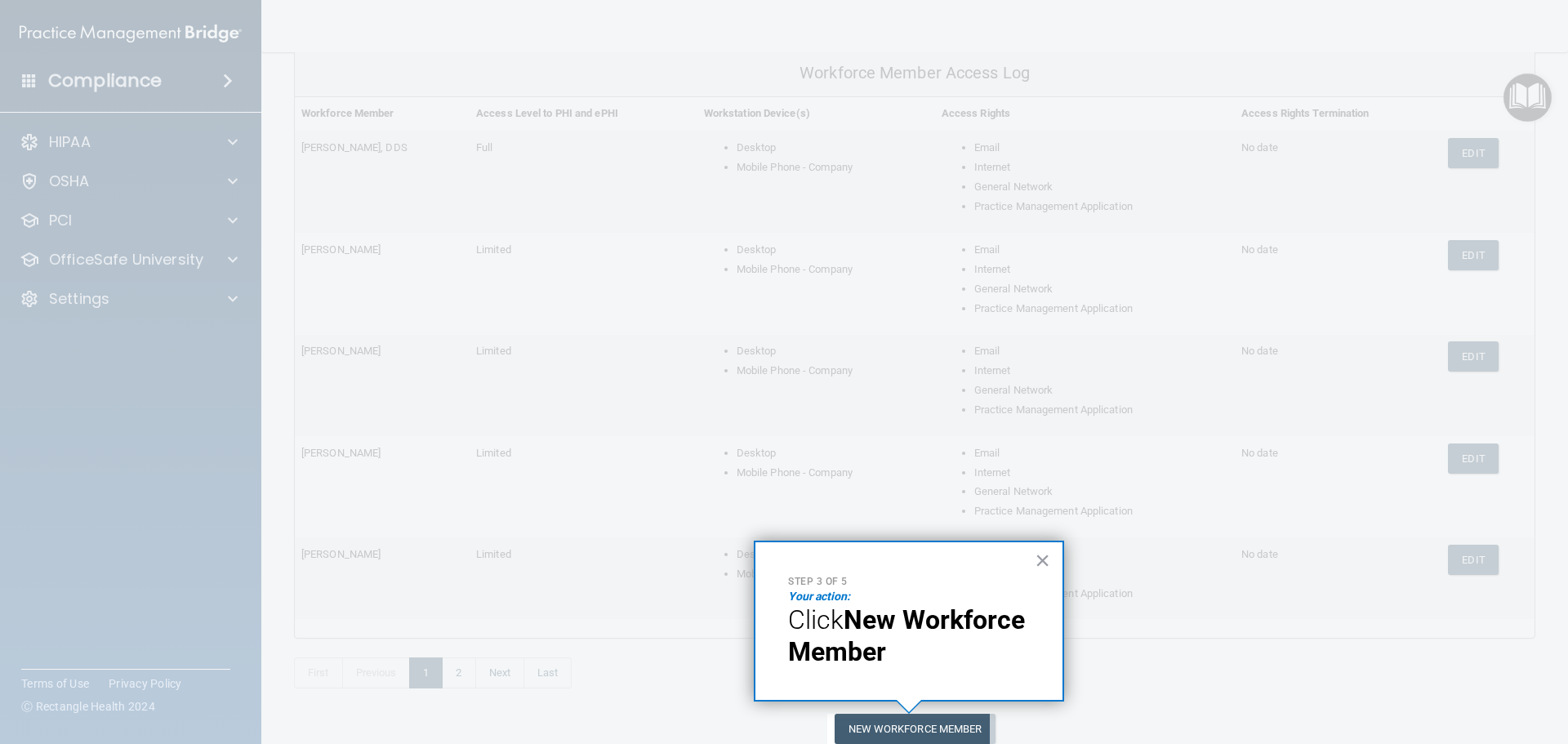
drag, startPoint x: 1565, startPoint y: 602, endPoint x: 1567, endPoint y: 648, distance: 46.0
click at [1567, 648] on div at bounding box center [1279, 372] width 578 height 744
click at [954, 725] on button "New Workforce Member" at bounding box center [915, 728] width 160 height 30
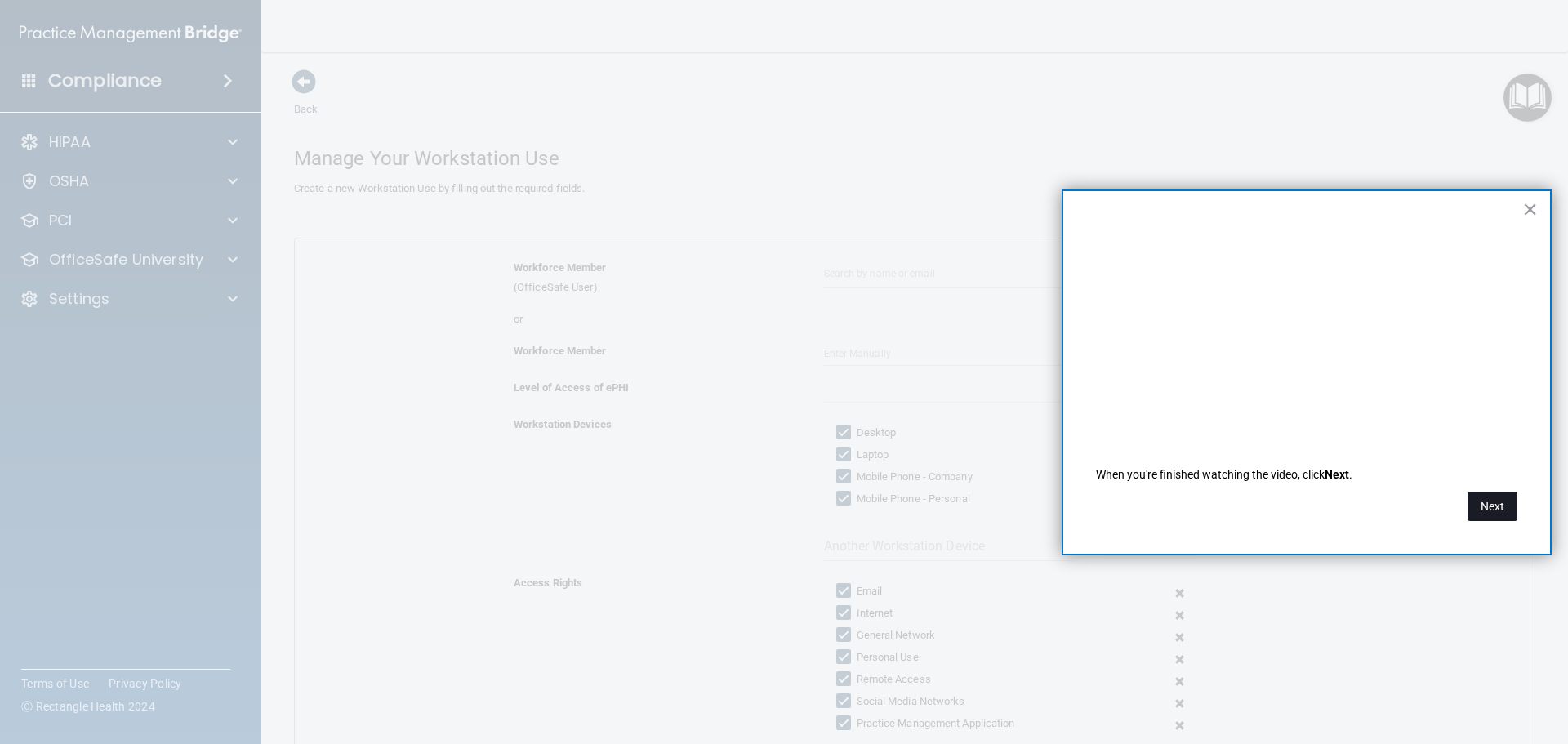
click at [1495, 505] on button "Next" at bounding box center [1493, 506] width 50 height 29
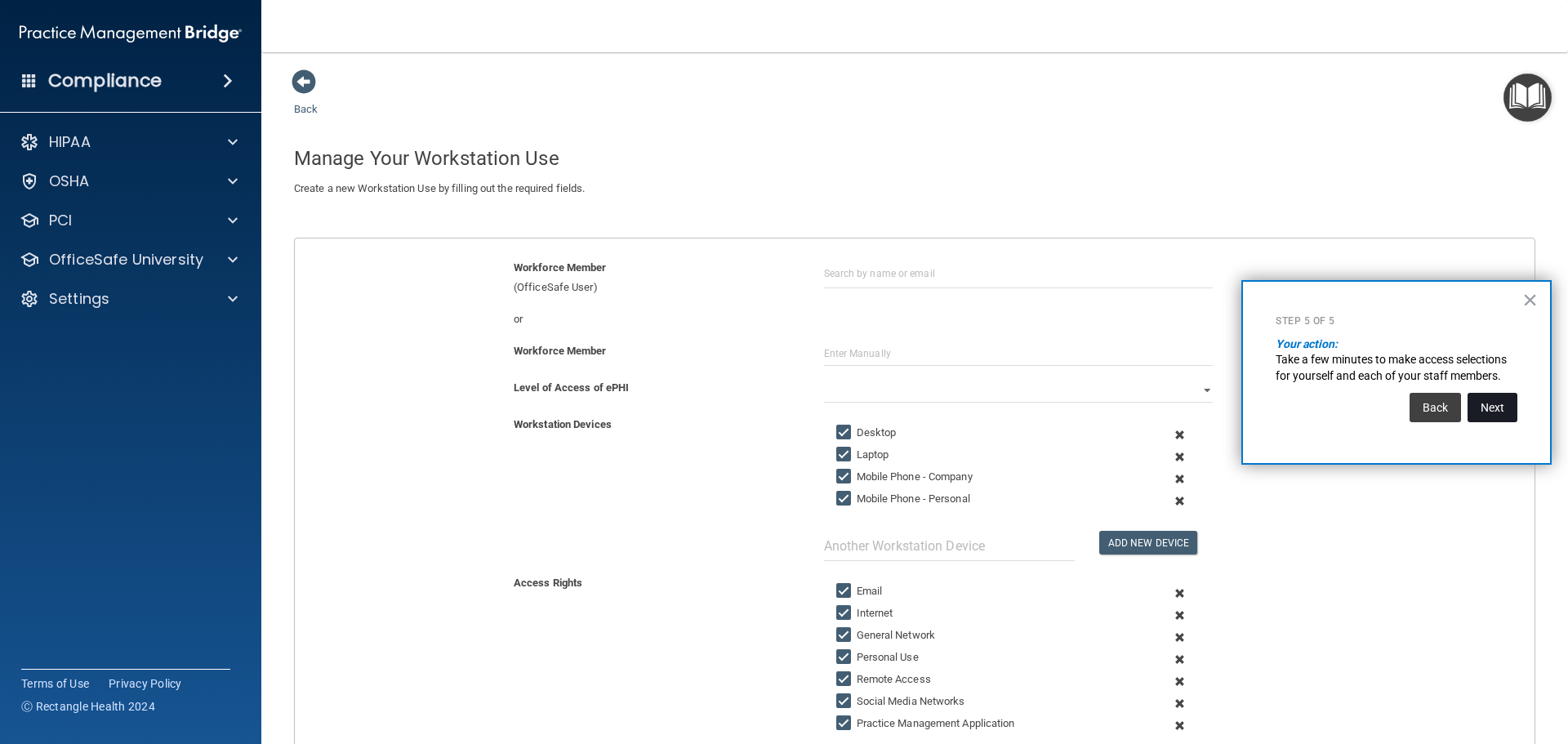
click at [1496, 412] on button "Next" at bounding box center [1493, 407] width 50 height 29
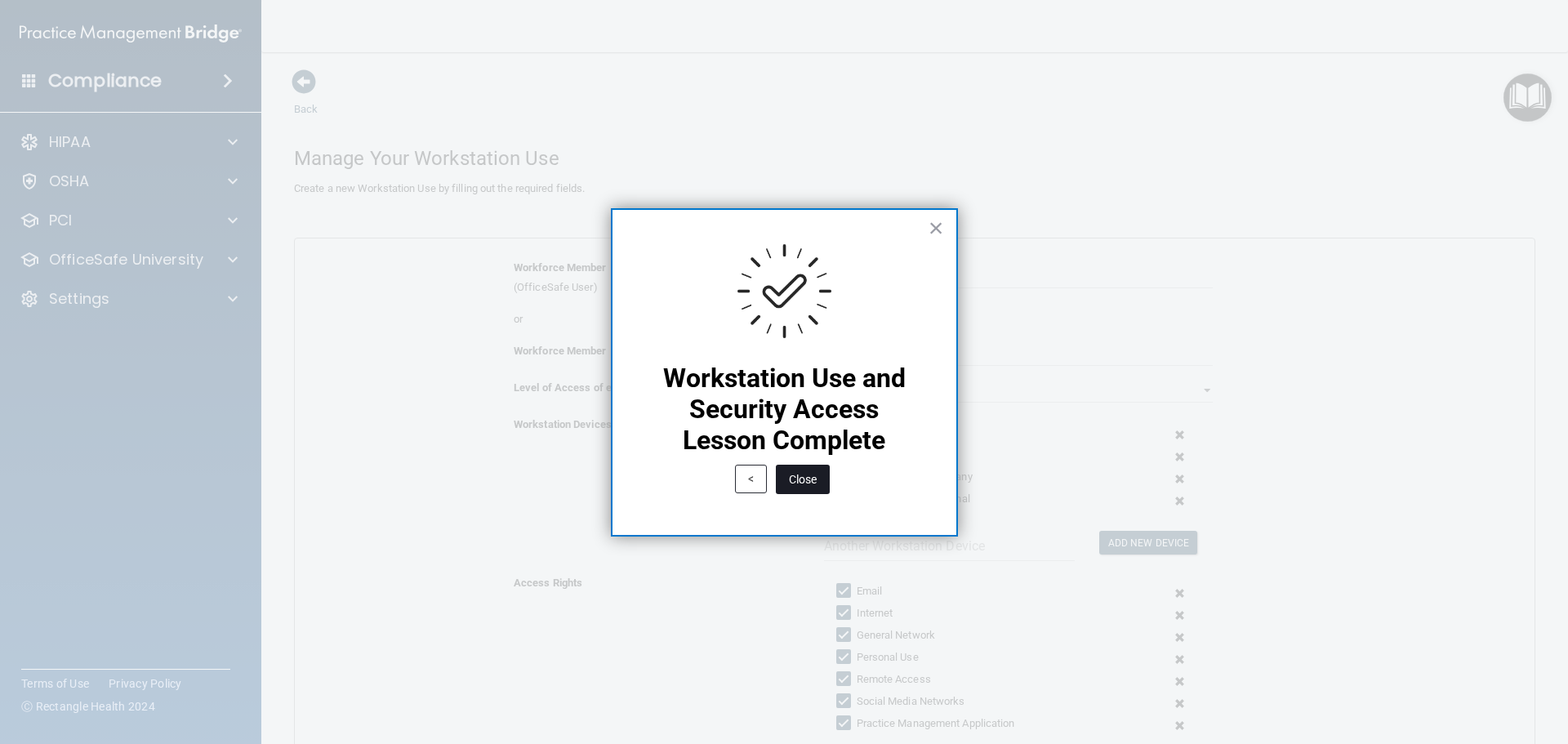
click at [815, 485] on button "Close" at bounding box center [803, 479] width 54 height 29
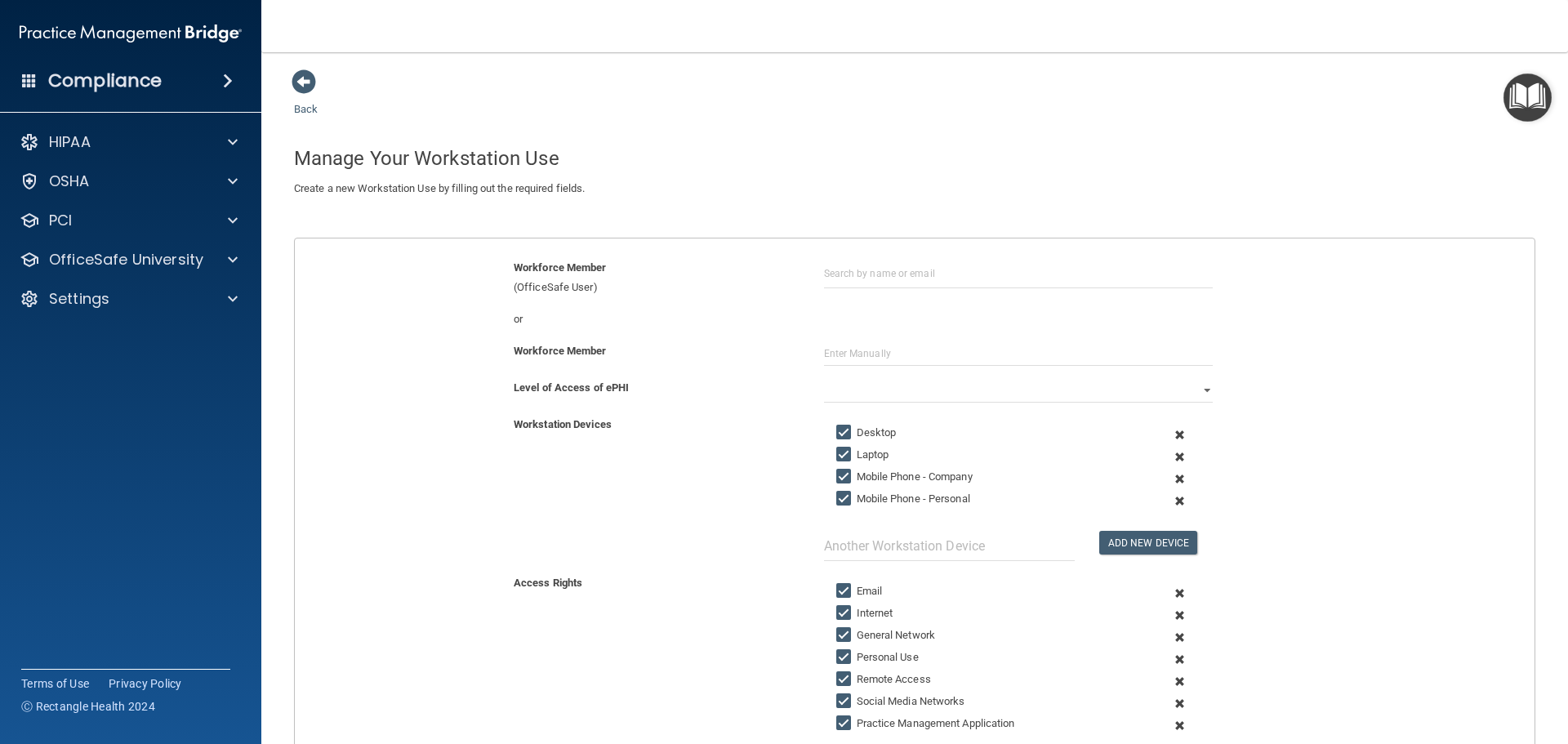
click at [1537, 100] on img "Open Resource Center" at bounding box center [1527, 98] width 48 height 48
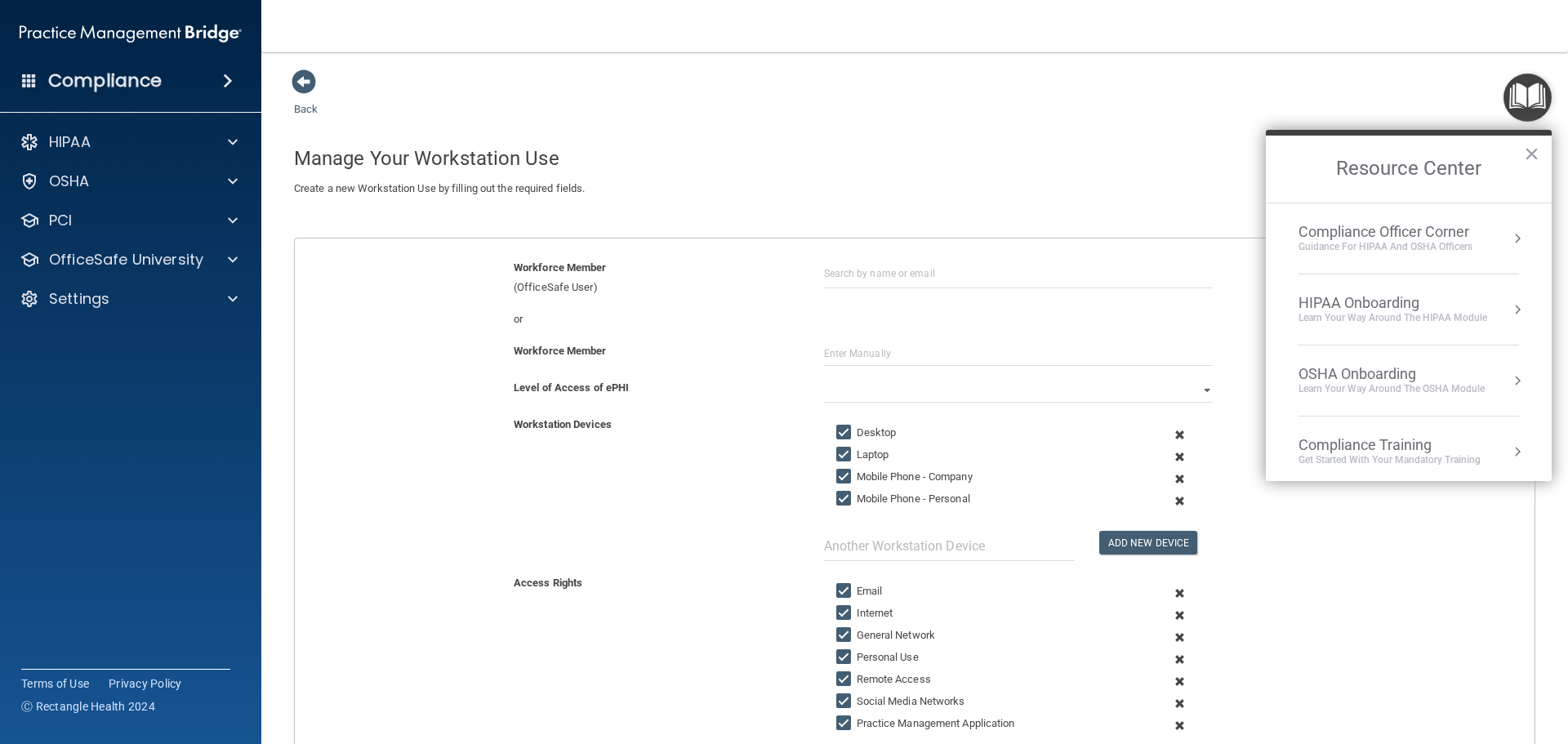
click at [1439, 316] on div "Learn Your Way around the HIPAA module" at bounding box center [1392, 318] width 189 height 14
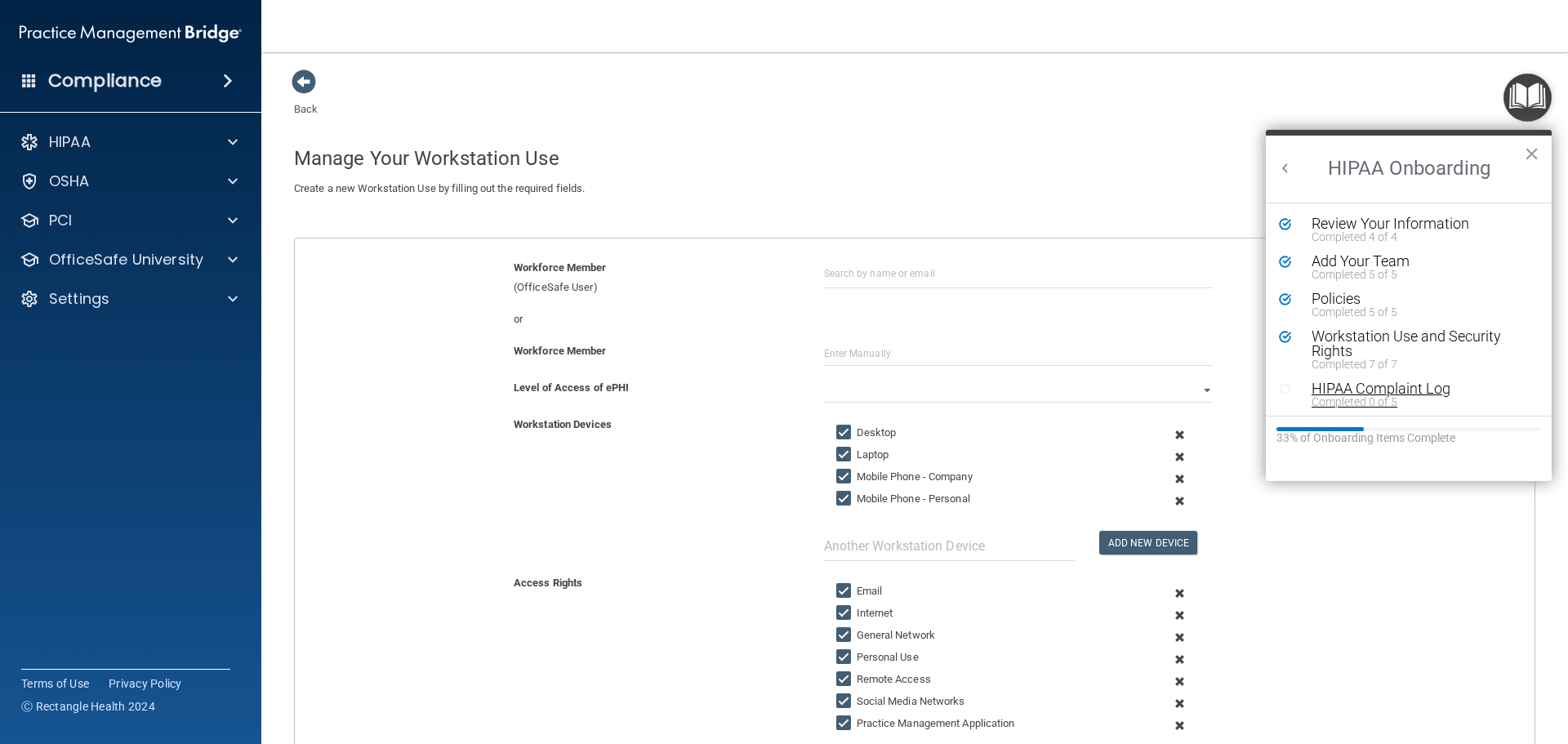
click at [1408, 392] on div "HIPAA Complaint Log" at bounding box center [1415, 388] width 207 height 14
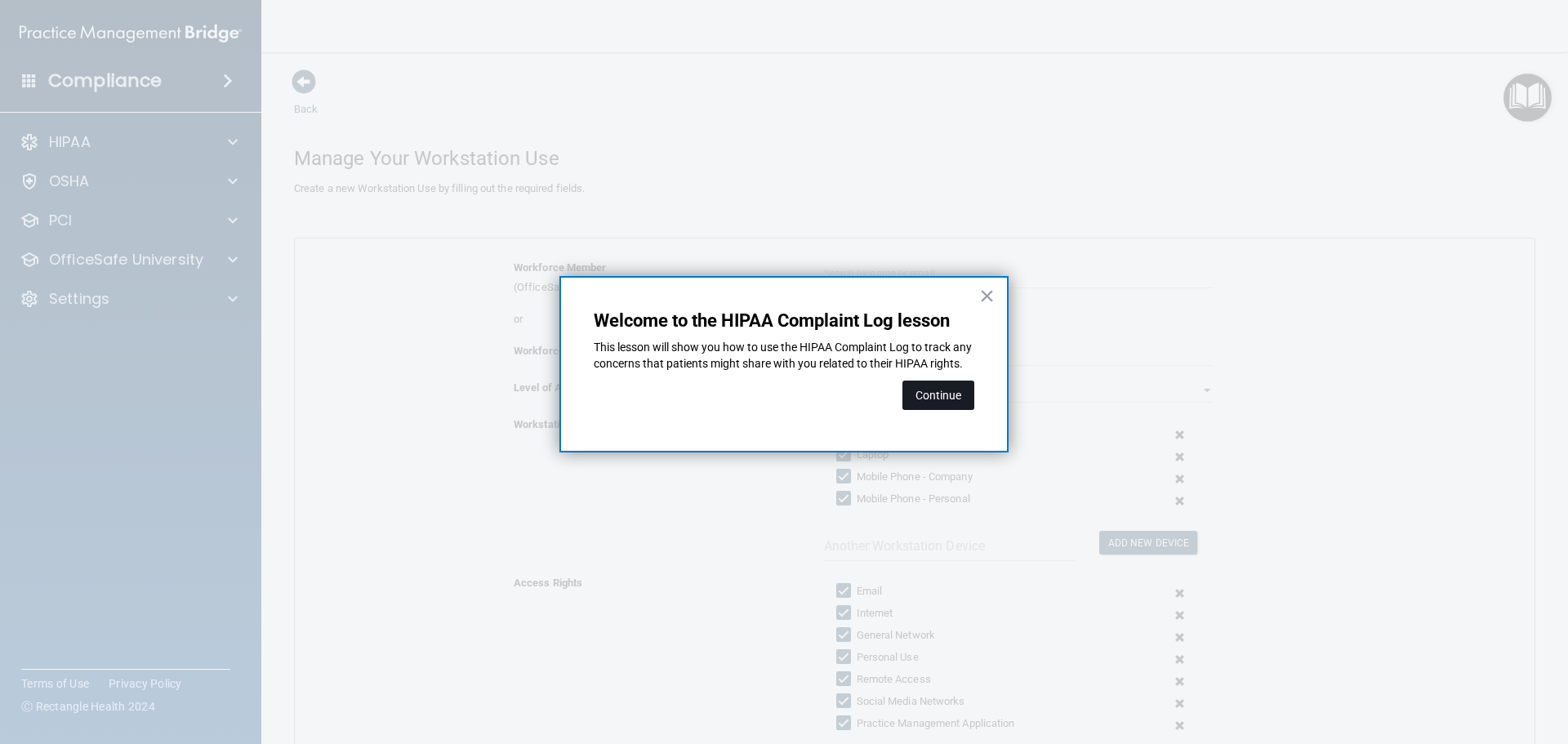
click at [955, 410] on button "Continue" at bounding box center [939, 395] width 72 height 29
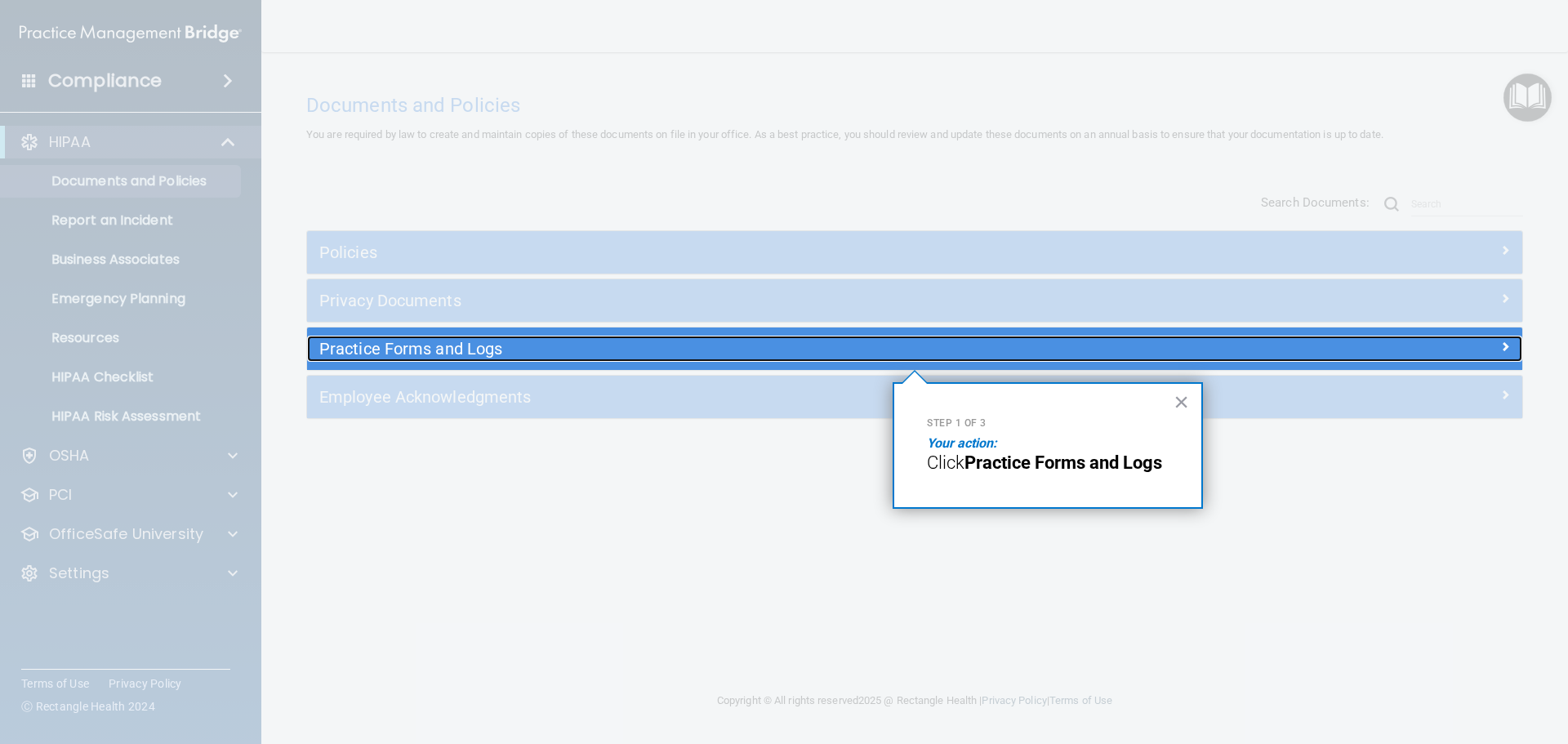
click at [540, 348] on h5 "Practice Forms and Logs" at bounding box center [762, 348] width 886 height 18
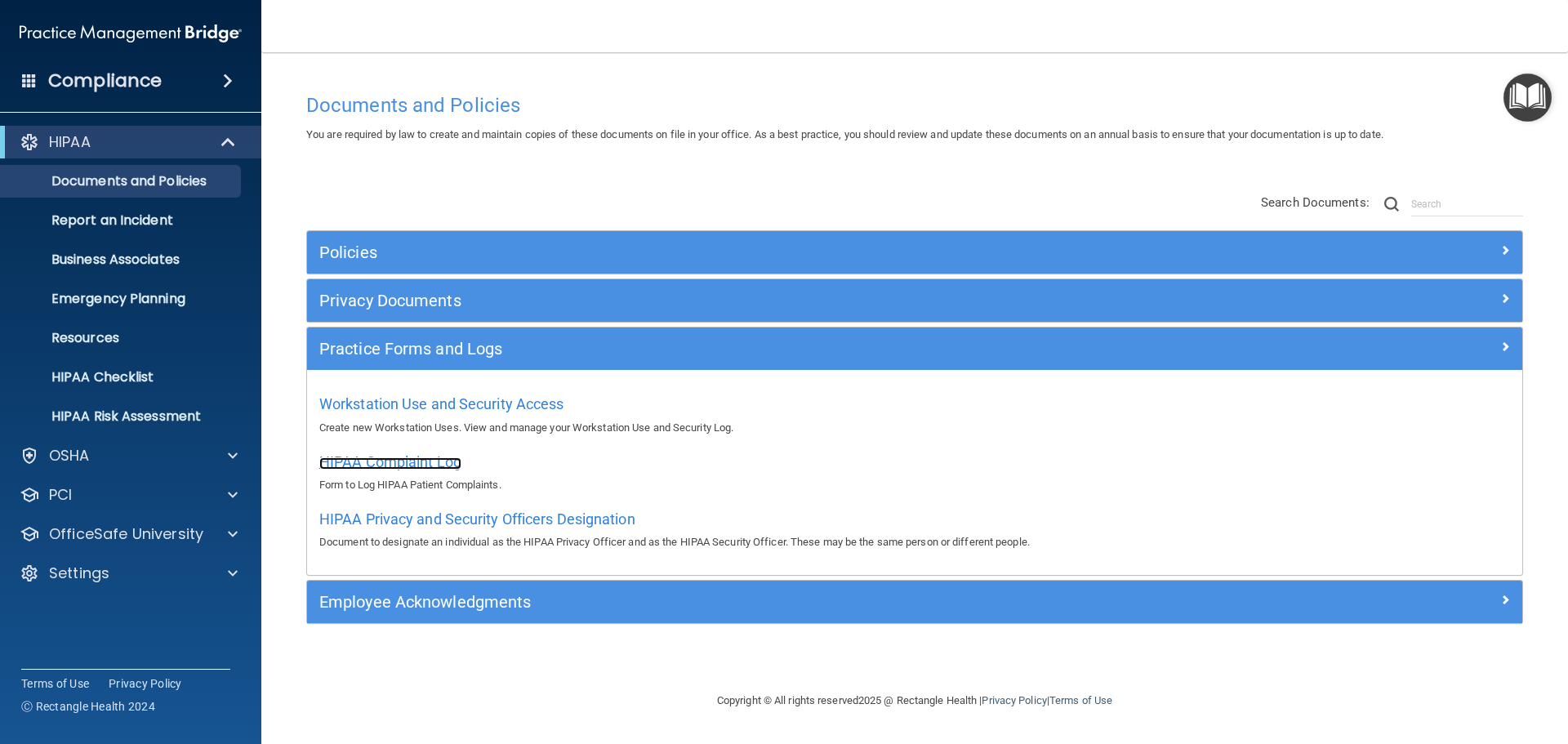
click at [438, 458] on span "HIPAA Complaint Log" at bounding box center [390, 462] width 142 height 17
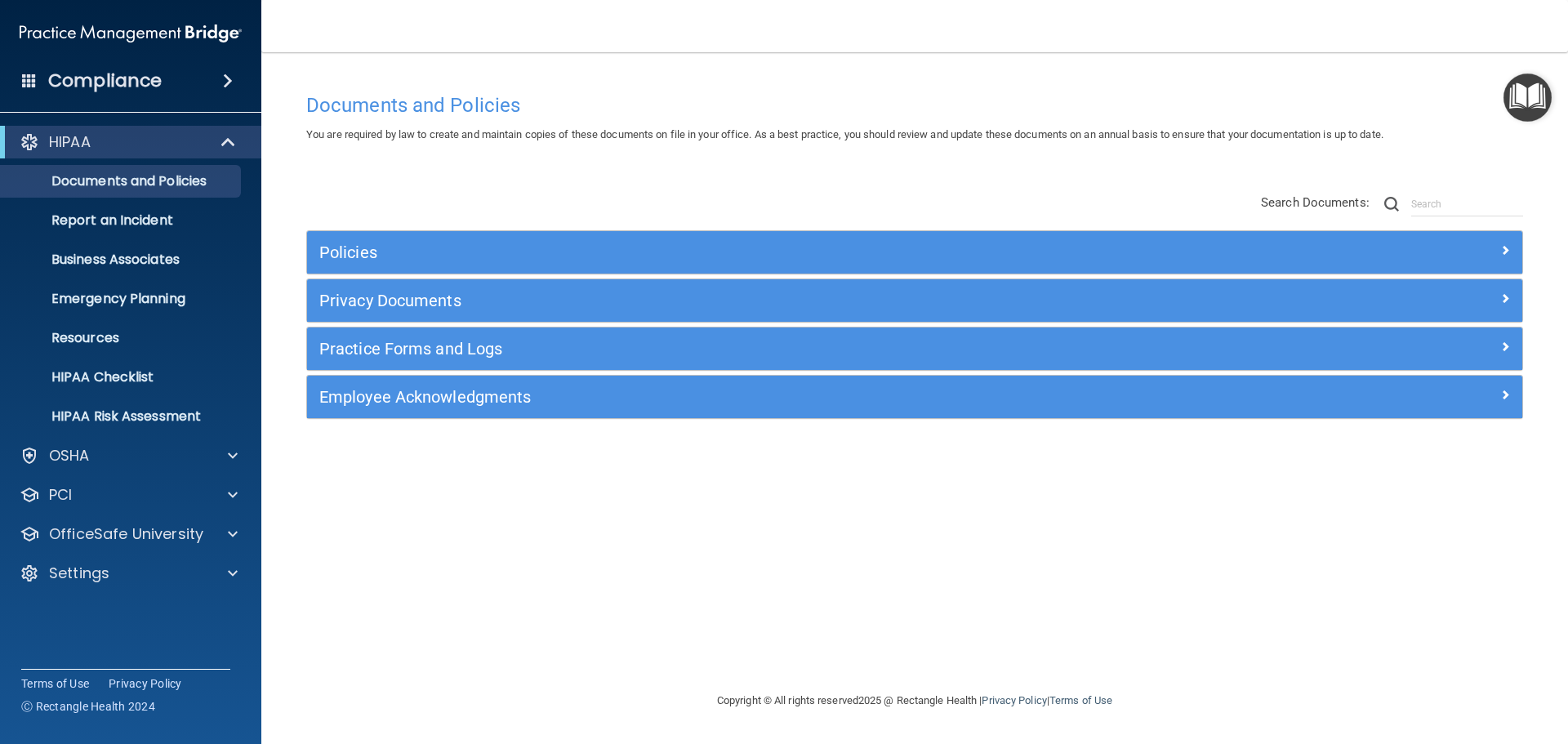
click at [1539, 87] on img "Open Resource Center" at bounding box center [1527, 98] width 48 height 48
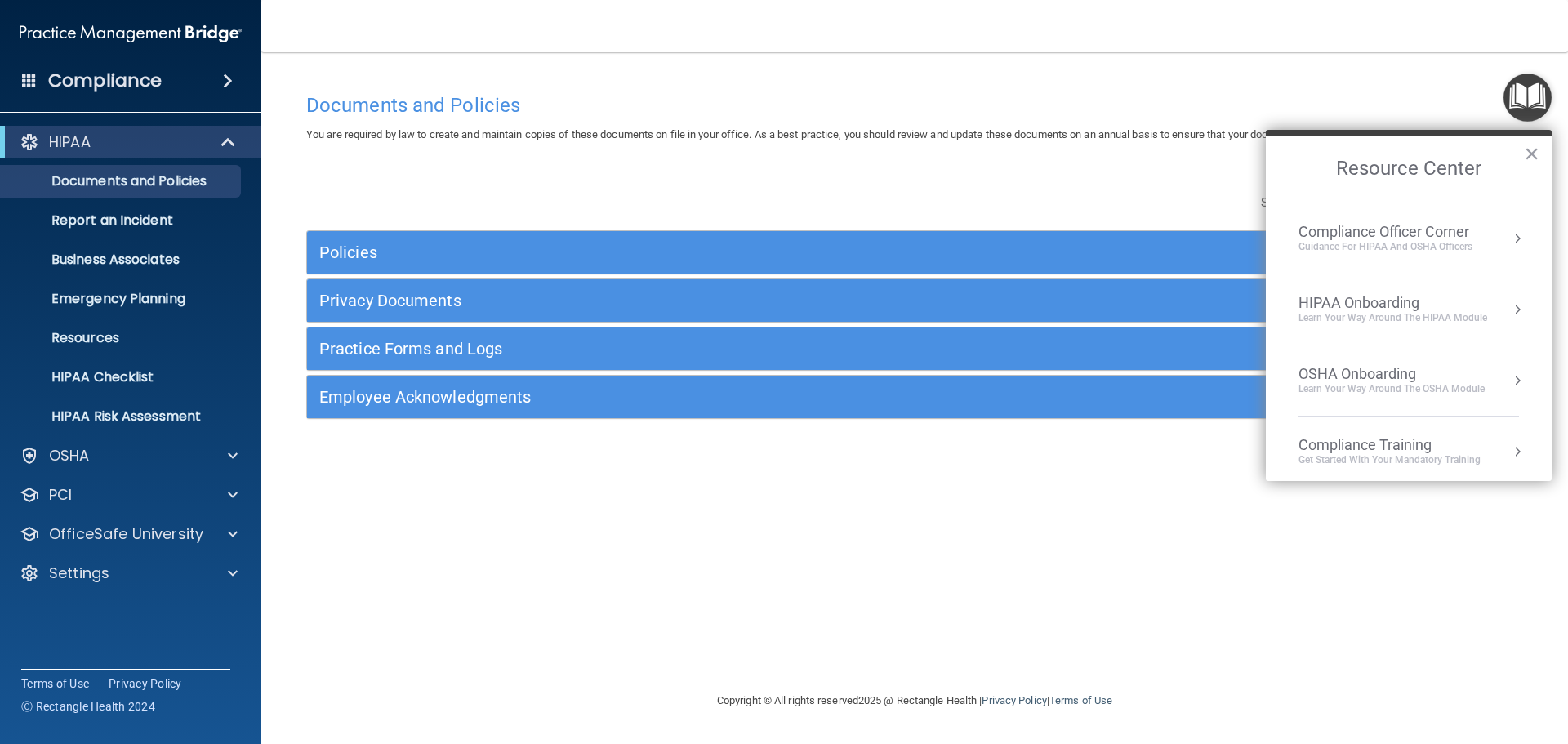
click at [1509, 308] on button "Resource Center" at bounding box center [1517, 309] width 16 height 16
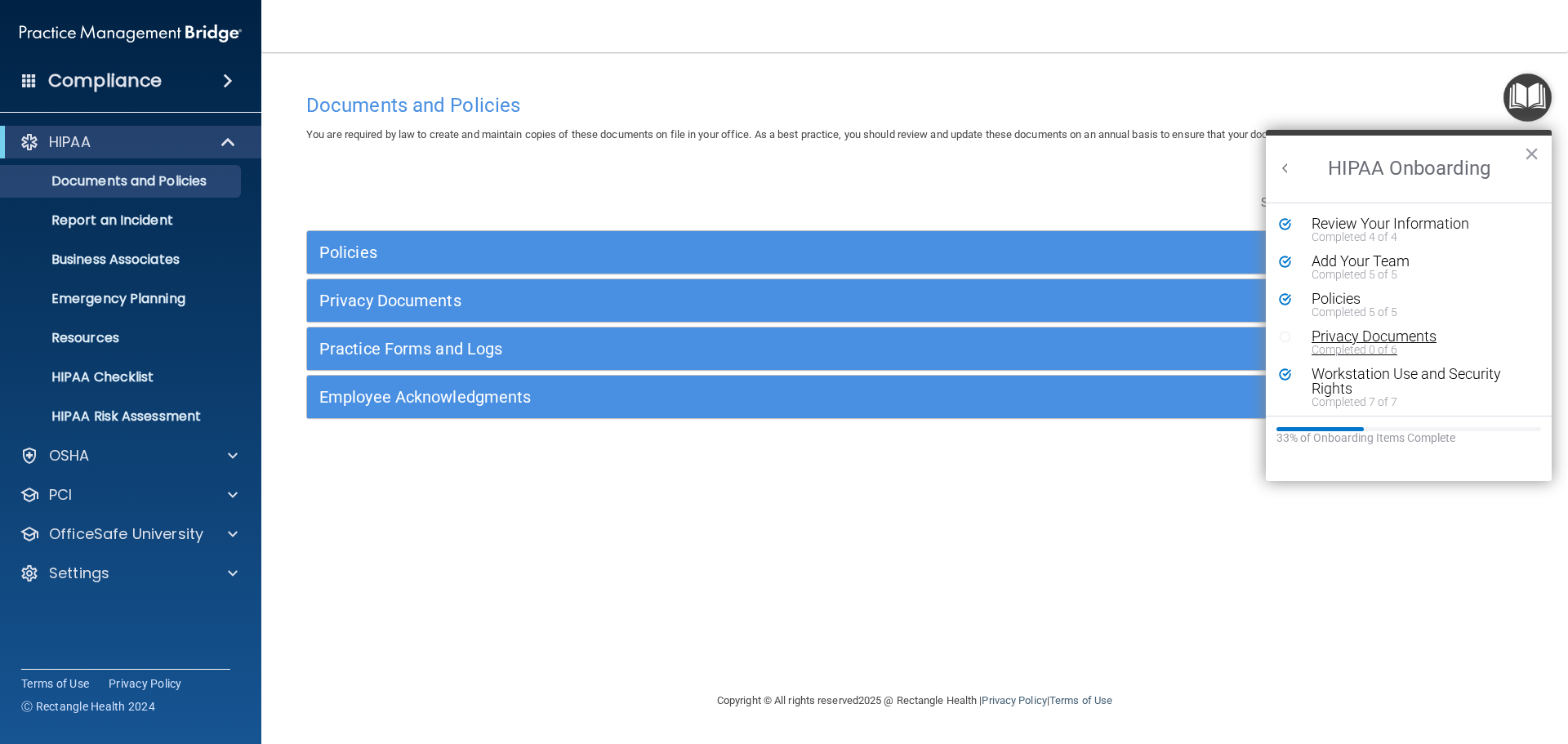
click at [1371, 347] on div "Completed 0 of 6" at bounding box center [1415, 350] width 207 height 12
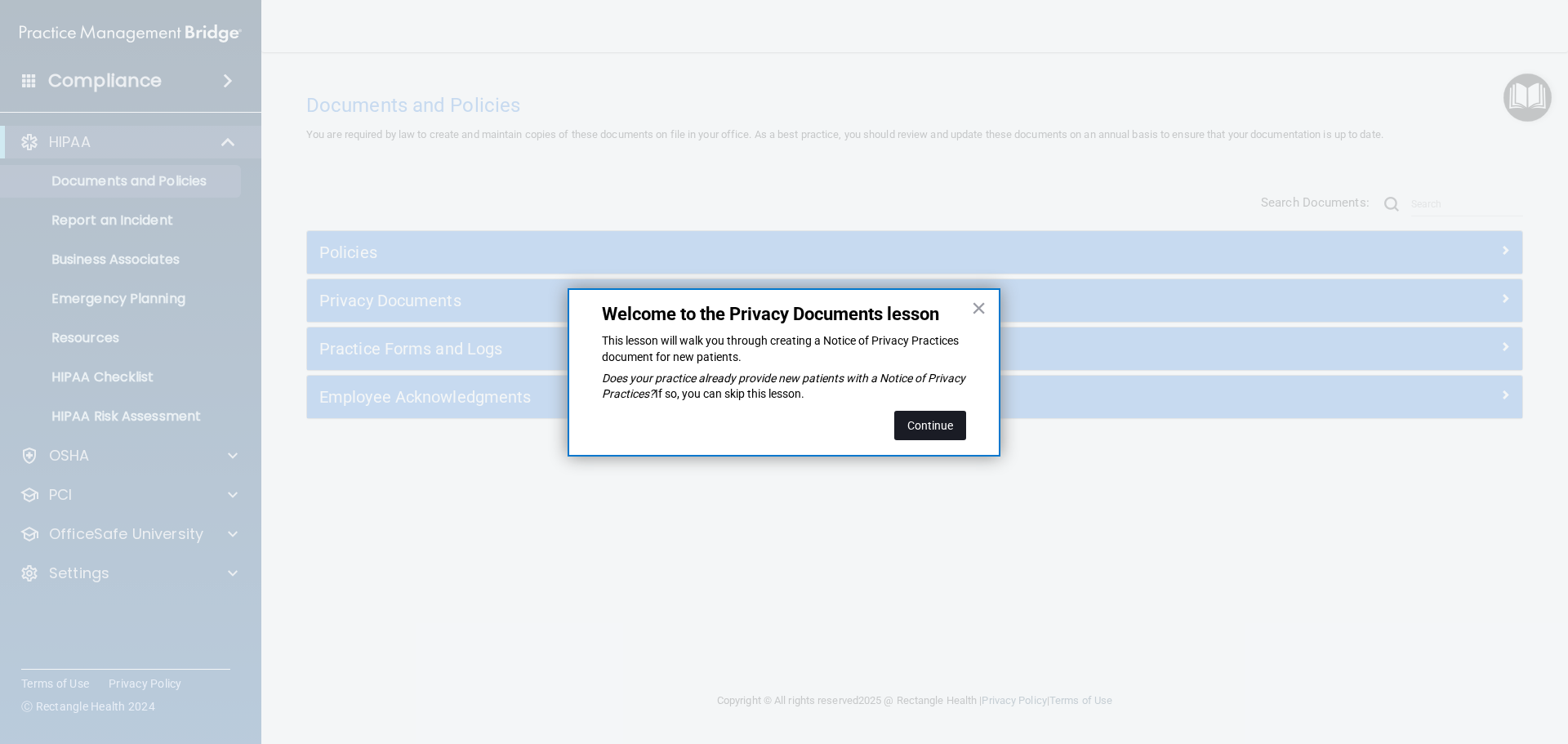
click at [937, 428] on button "Continue" at bounding box center [930, 425] width 72 height 29
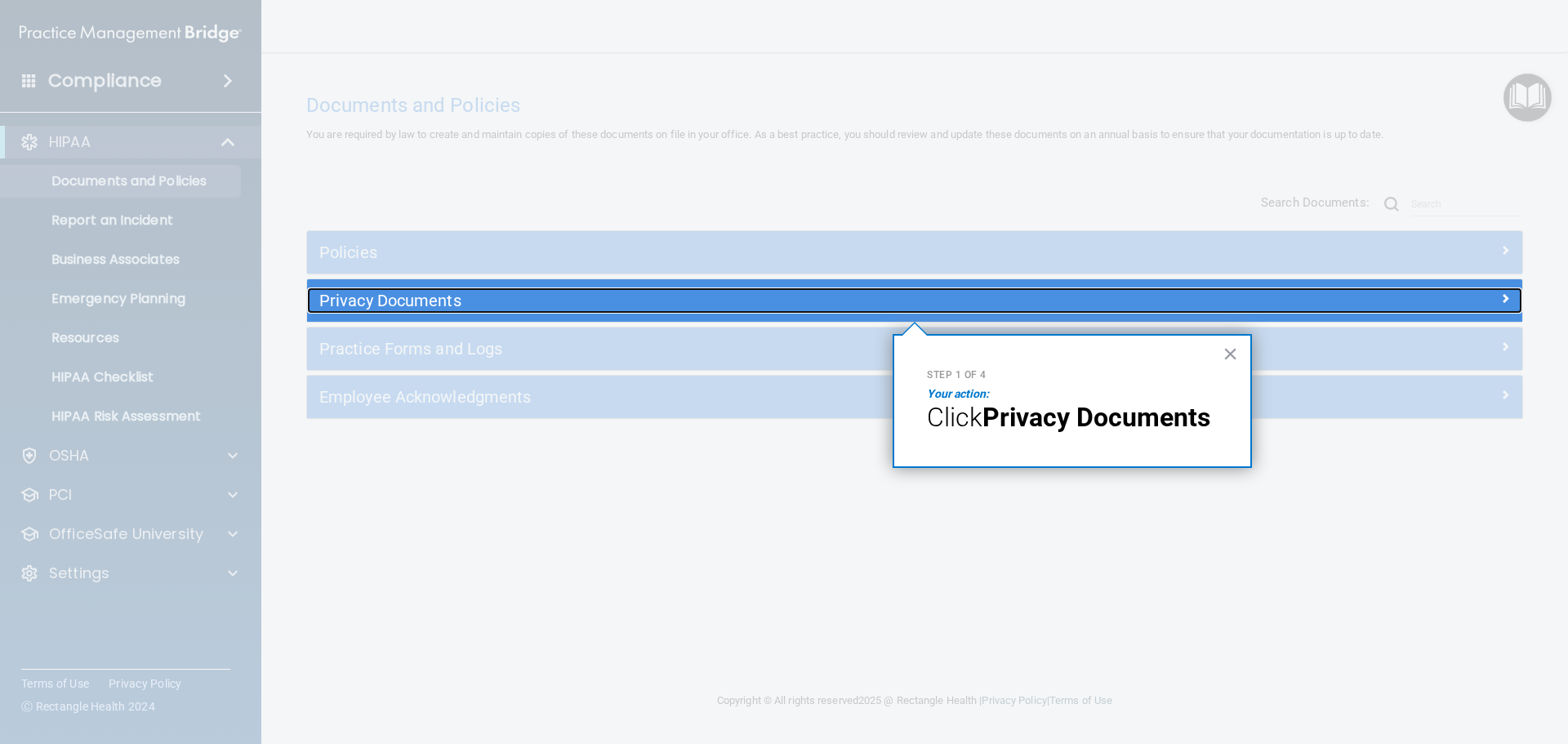
click at [486, 302] on h5 "Privacy Documents" at bounding box center [762, 300] width 886 height 18
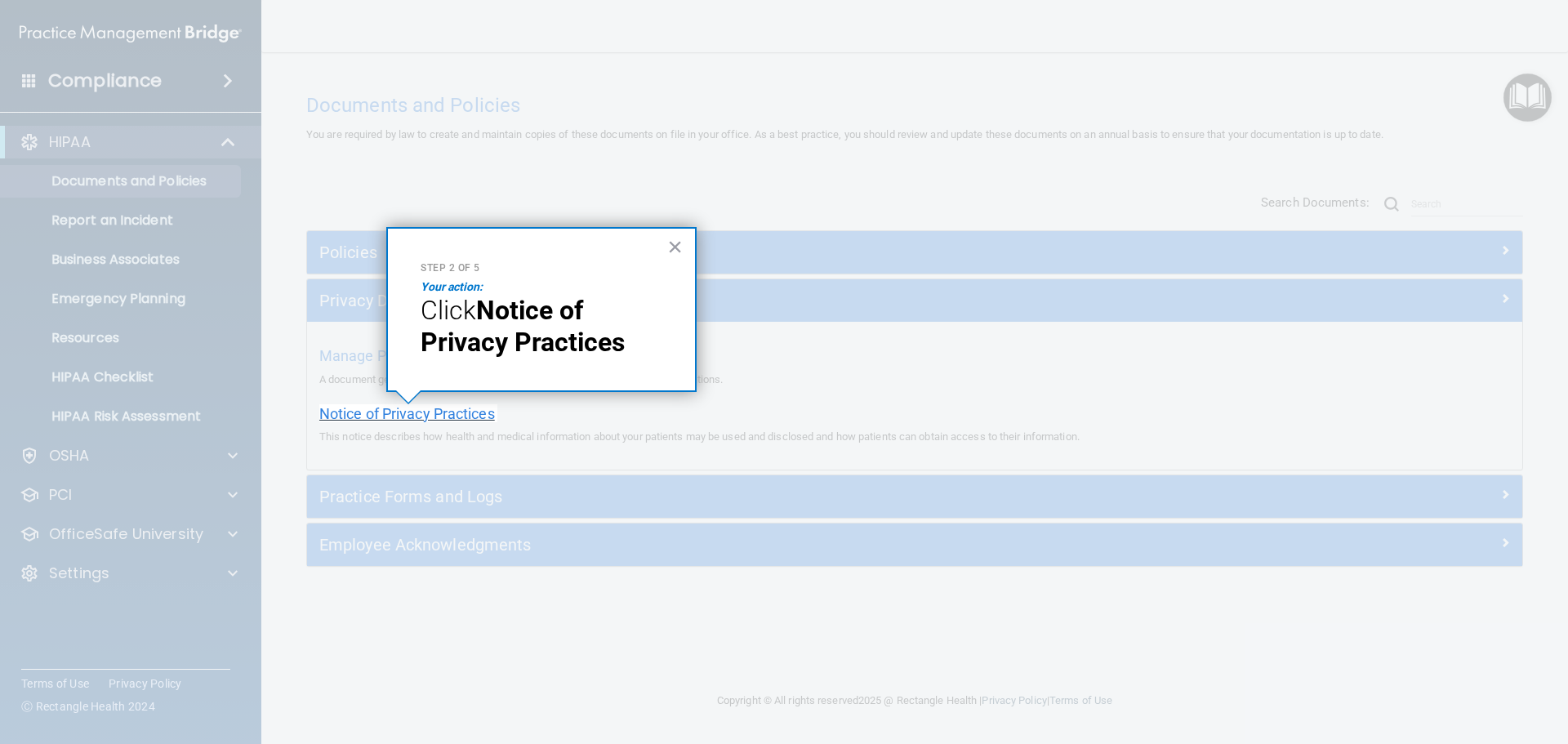
click at [427, 408] on span "Notice of Privacy Practices" at bounding box center [407, 414] width 176 height 17
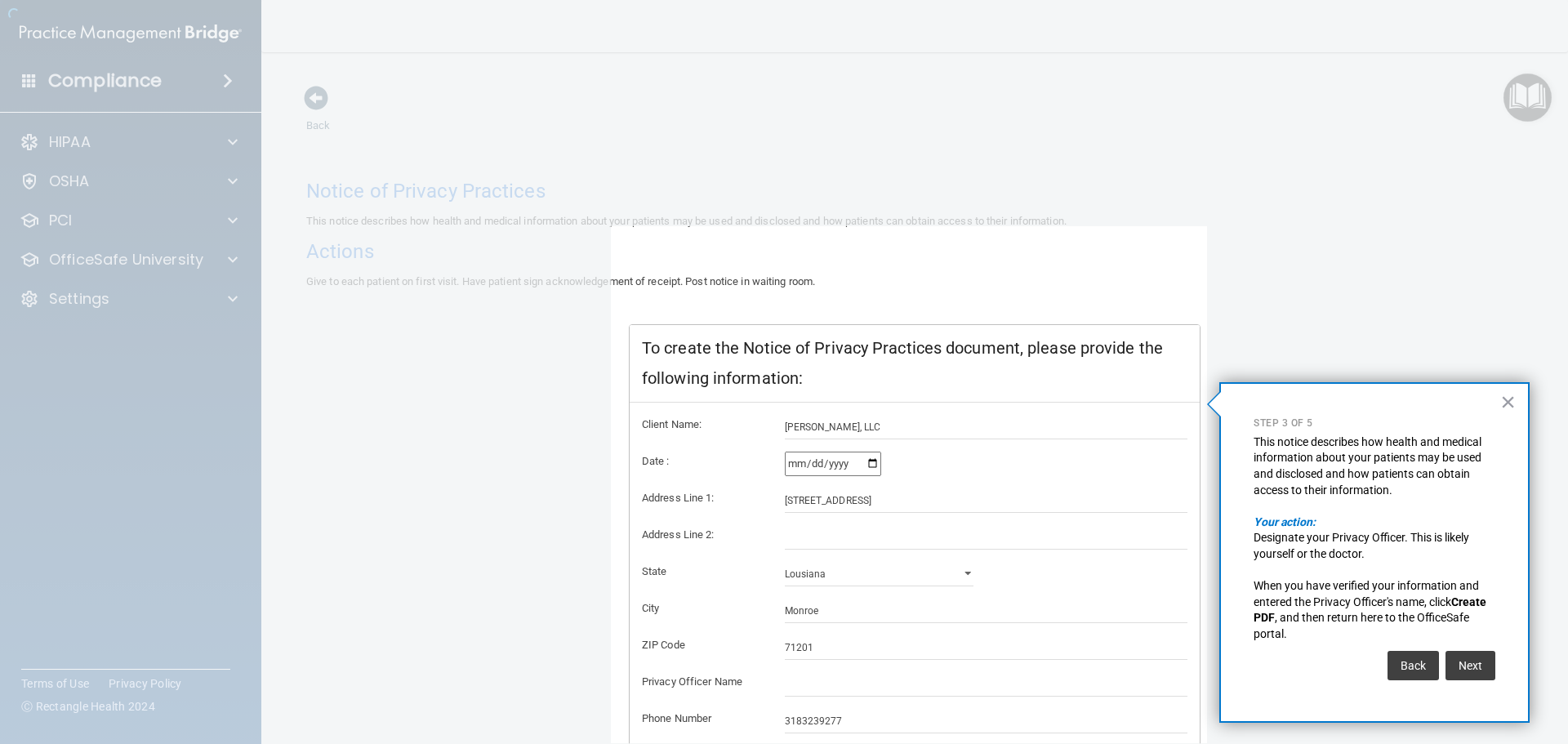
scroll to position [98, 0]
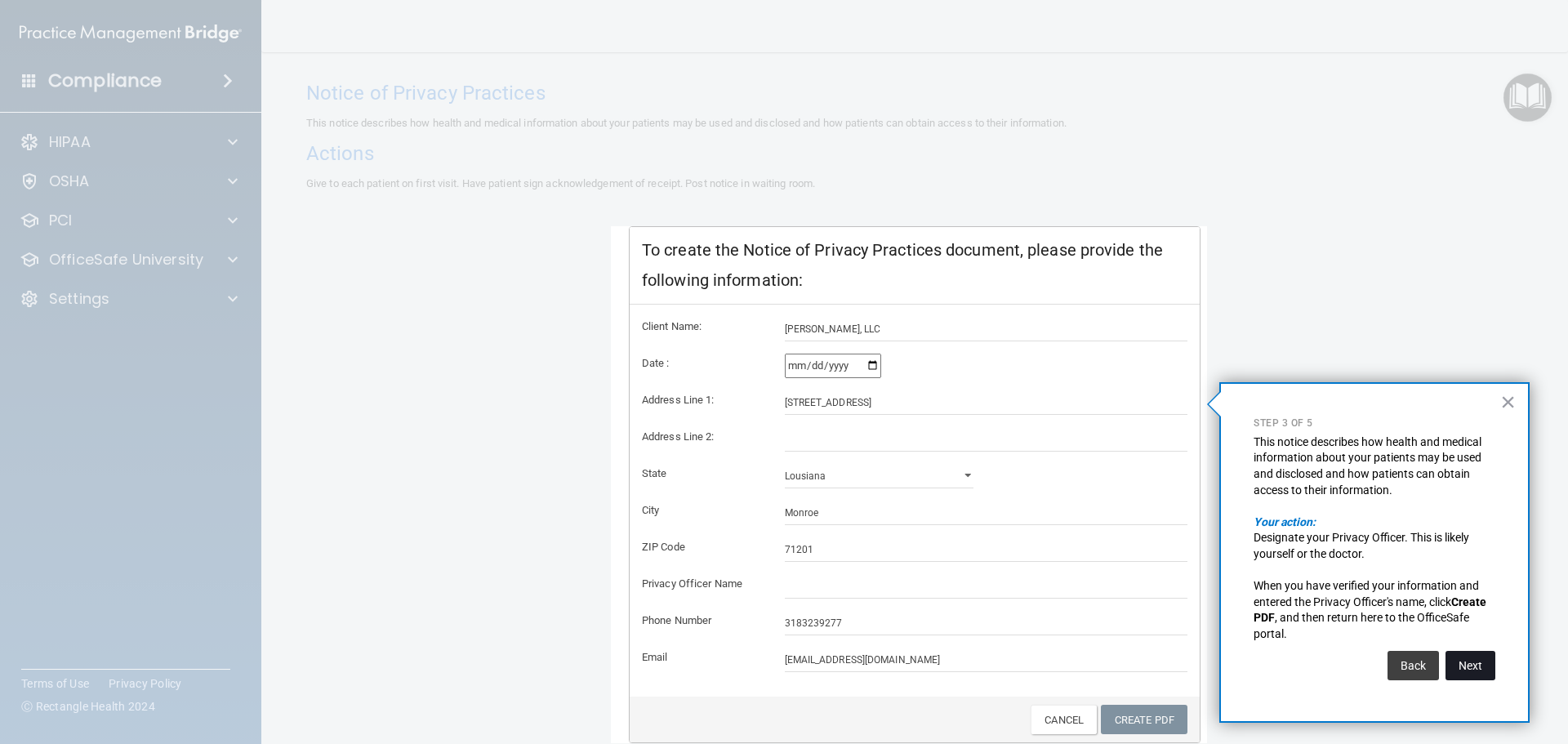
click at [1467, 660] on button "Next" at bounding box center [1470, 665] width 50 height 29
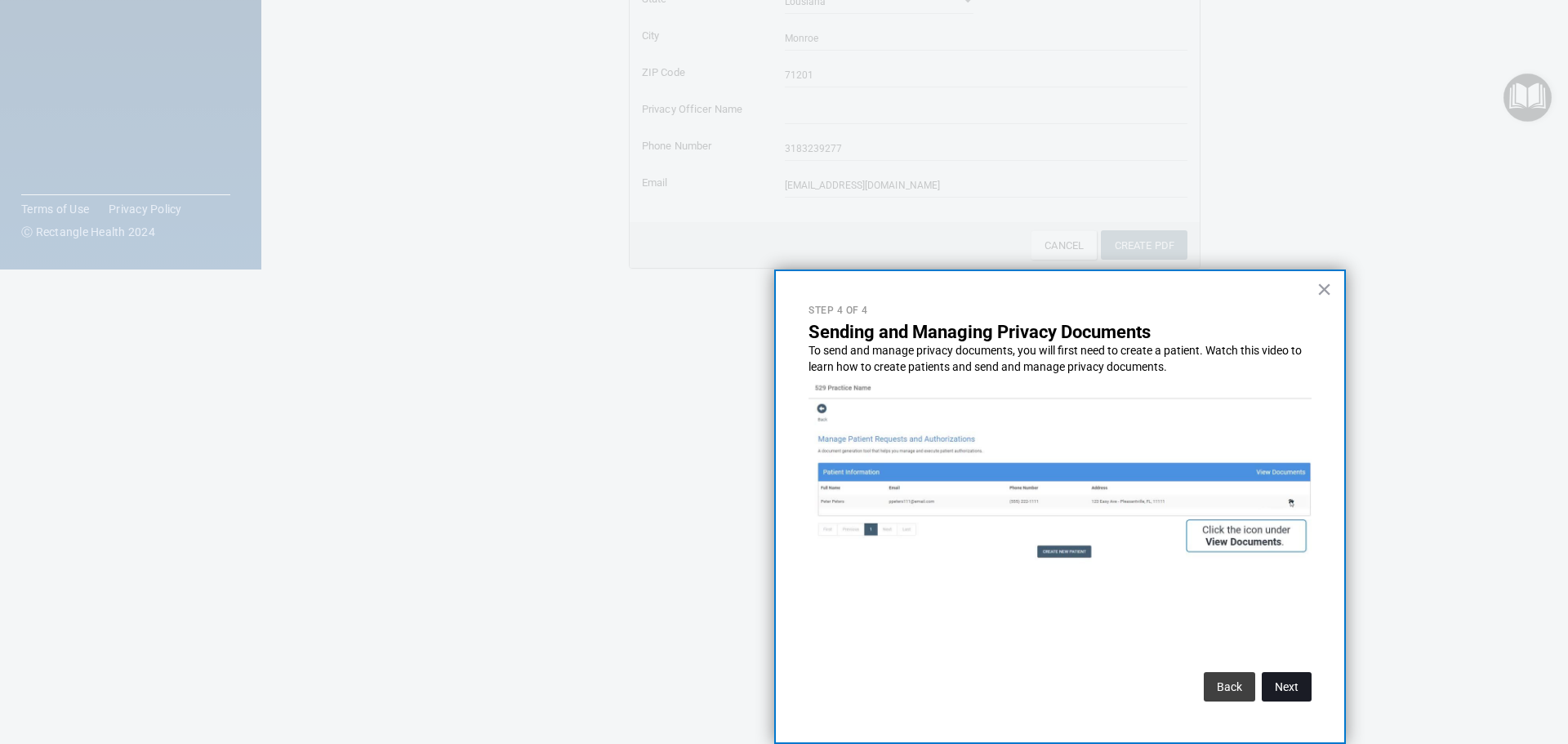
click at [1292, 687] on button "Next" at bounding box center [1287, 686] width 50 height 29
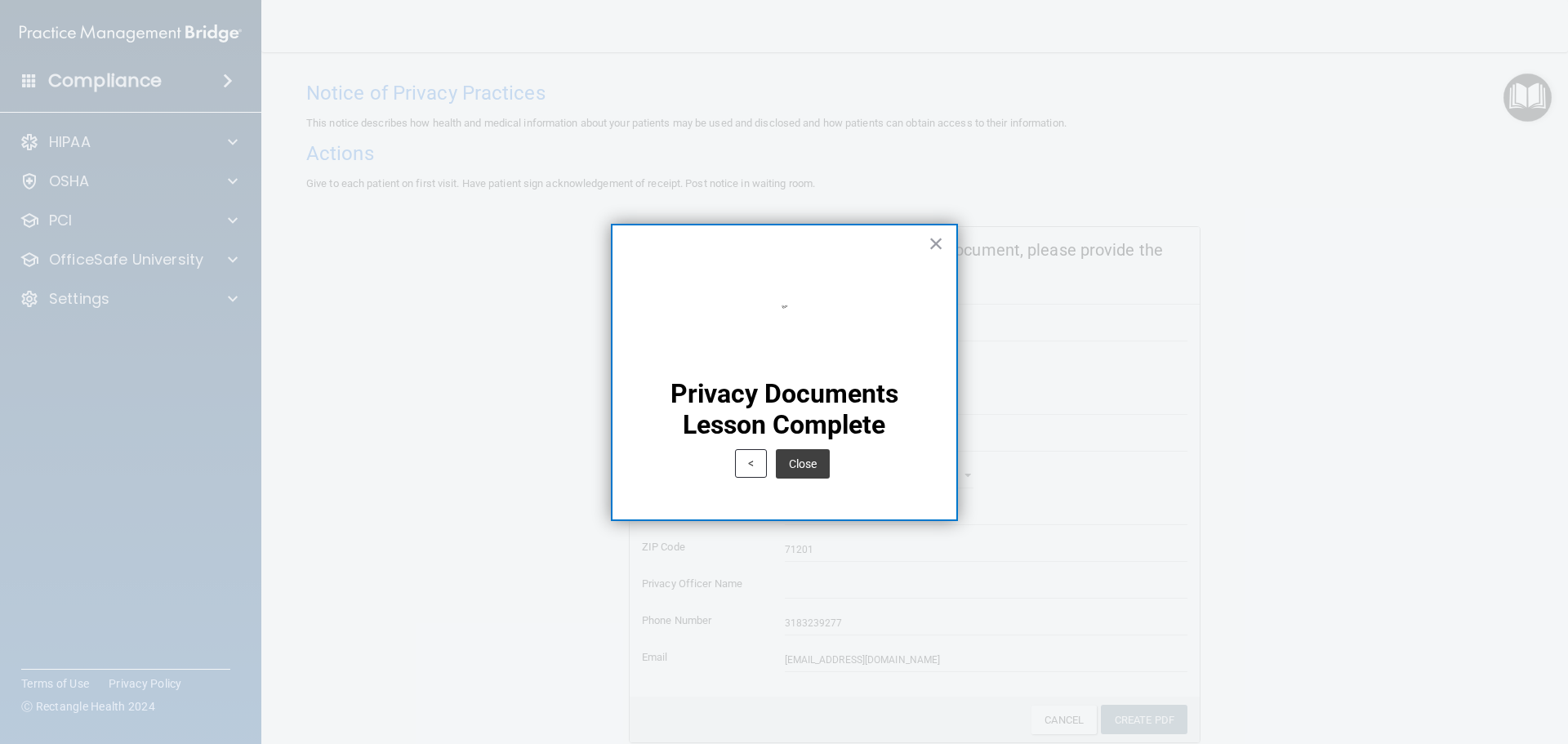
scroll to position [0, 0]
click at [795, 460] on button "Close" at bounding box center [803, 464] width 54 height 29
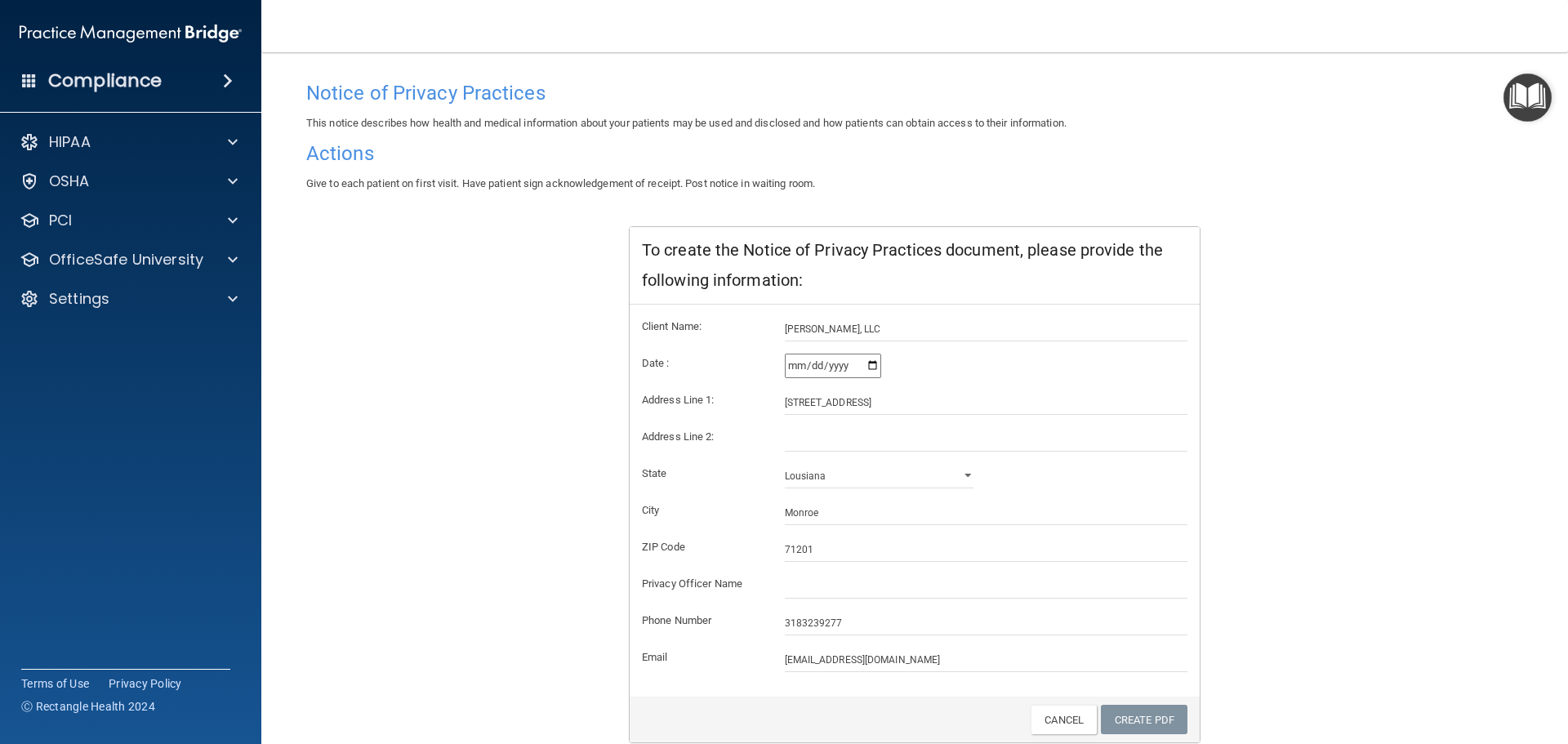
click at [1540, 97] on img "Open Resource Center" at bounding box center [1527, 98] width 48 height 48
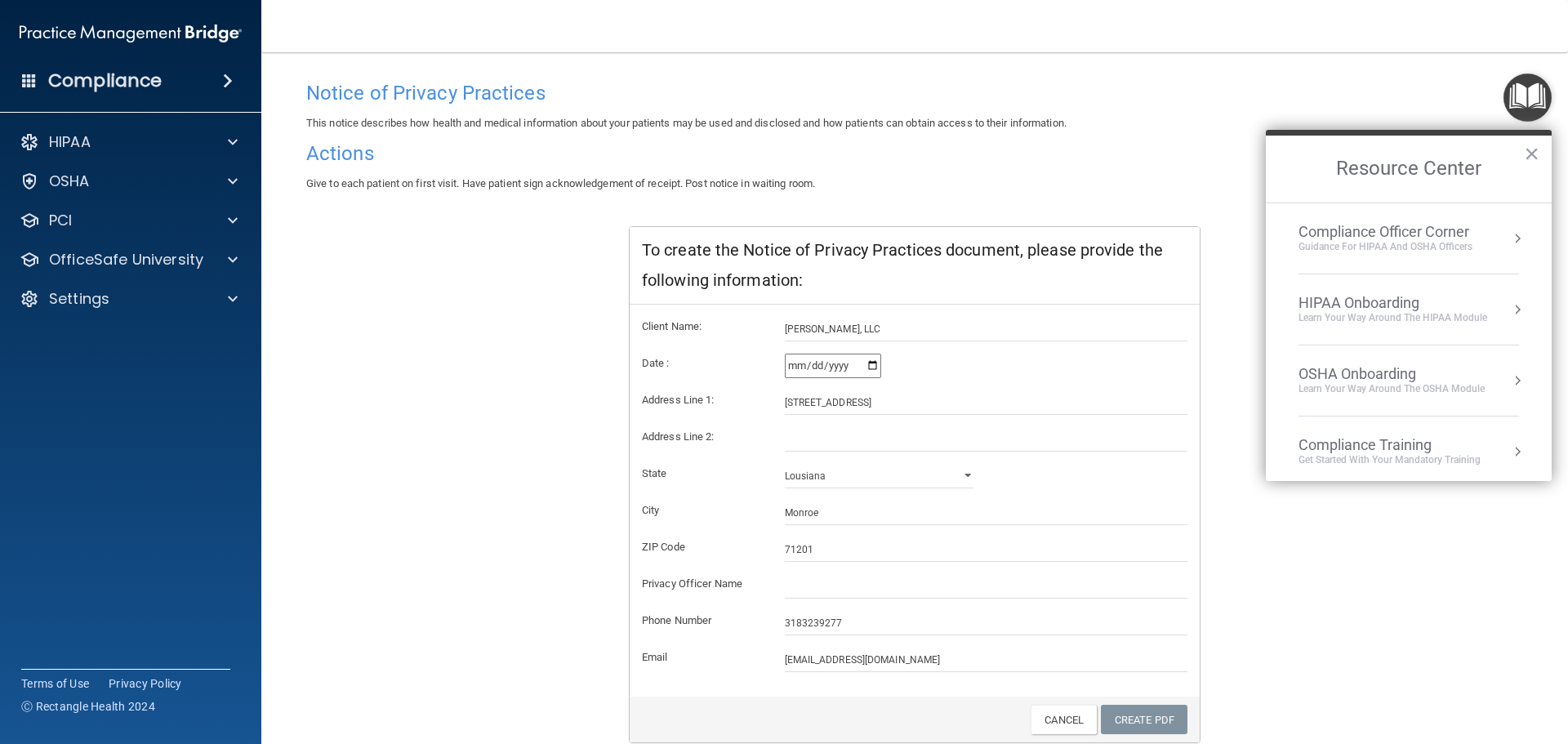
click at [1420, 325] on li "HIPAA Onboarding Learn Your Way around the HIPAA module" at bounding box center [1408, 309] width 220 height 71
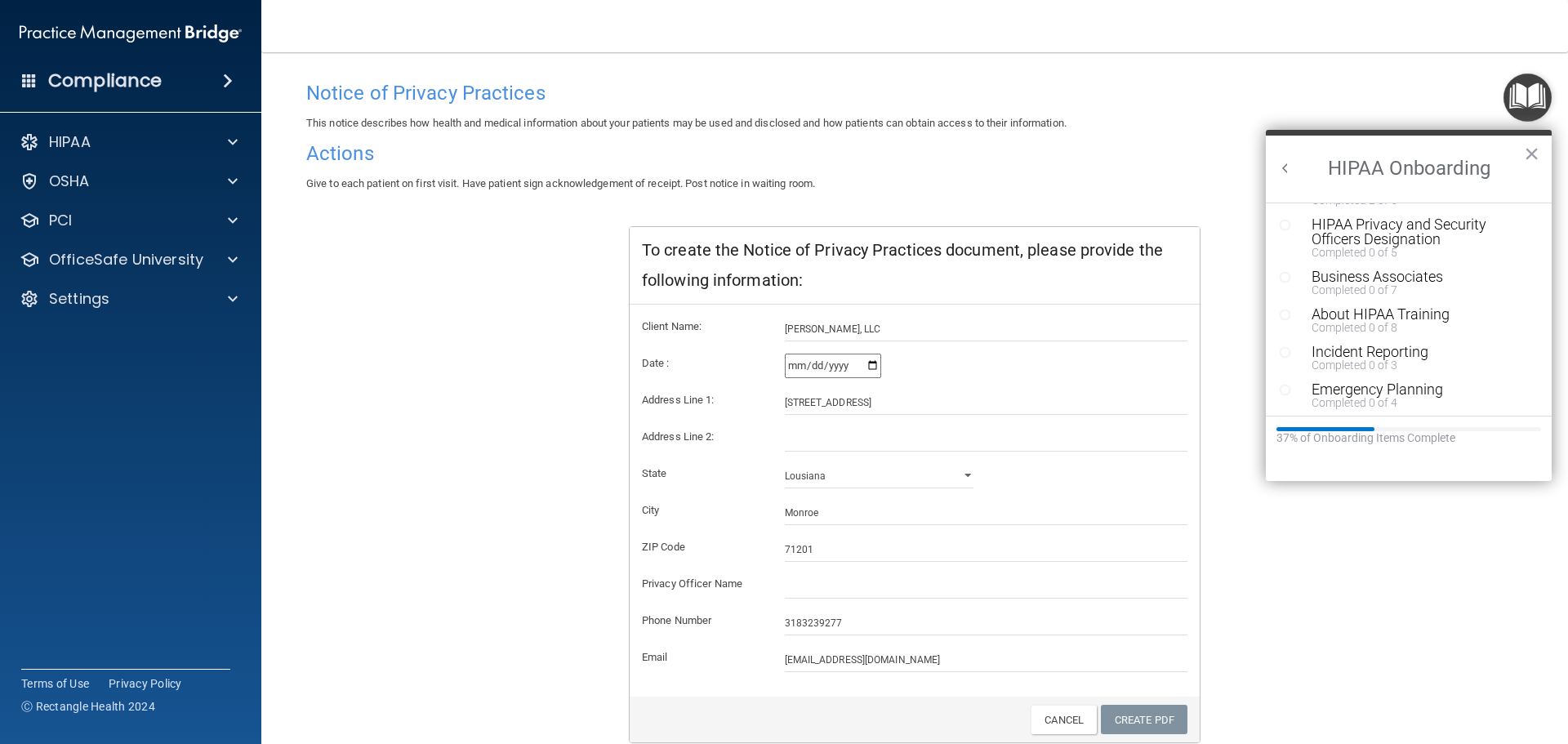
scroll to position [173, 0]
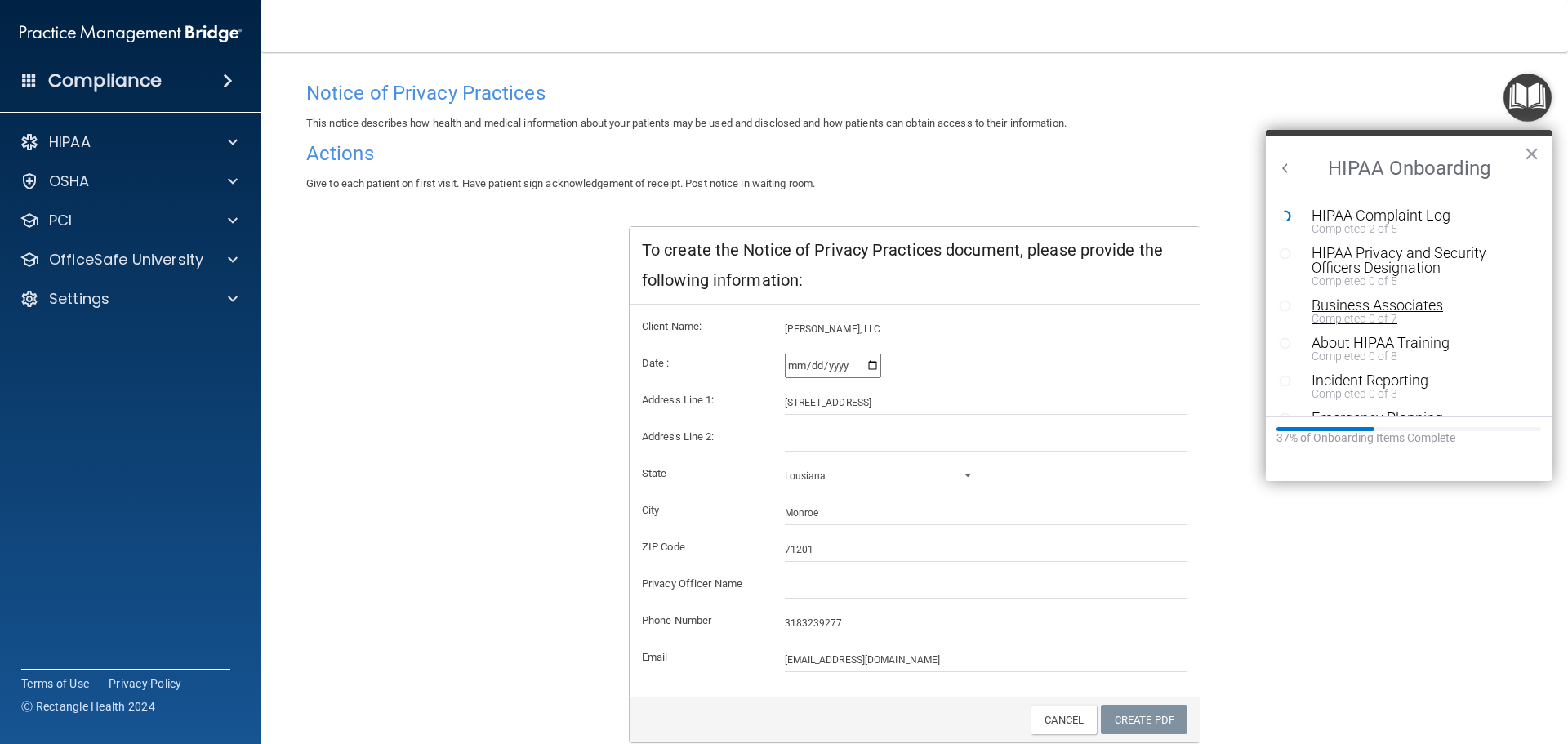
click at [1410, 307] on div "Business Associates" at bounding box center [1415, 304] width 207 height 14
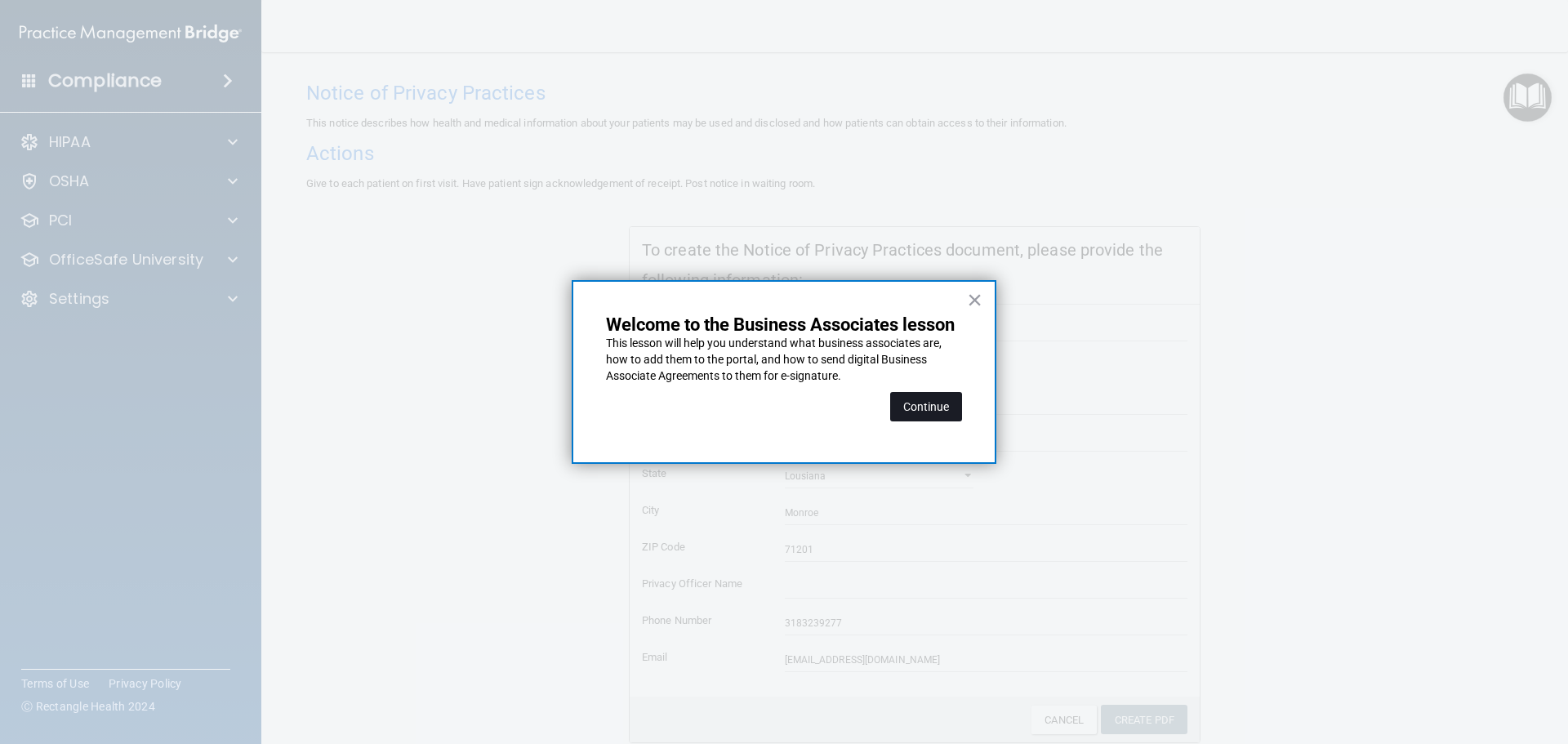
click at [923, 401] on button "Continue" at bounding box center [926, 407] width 72 height 29
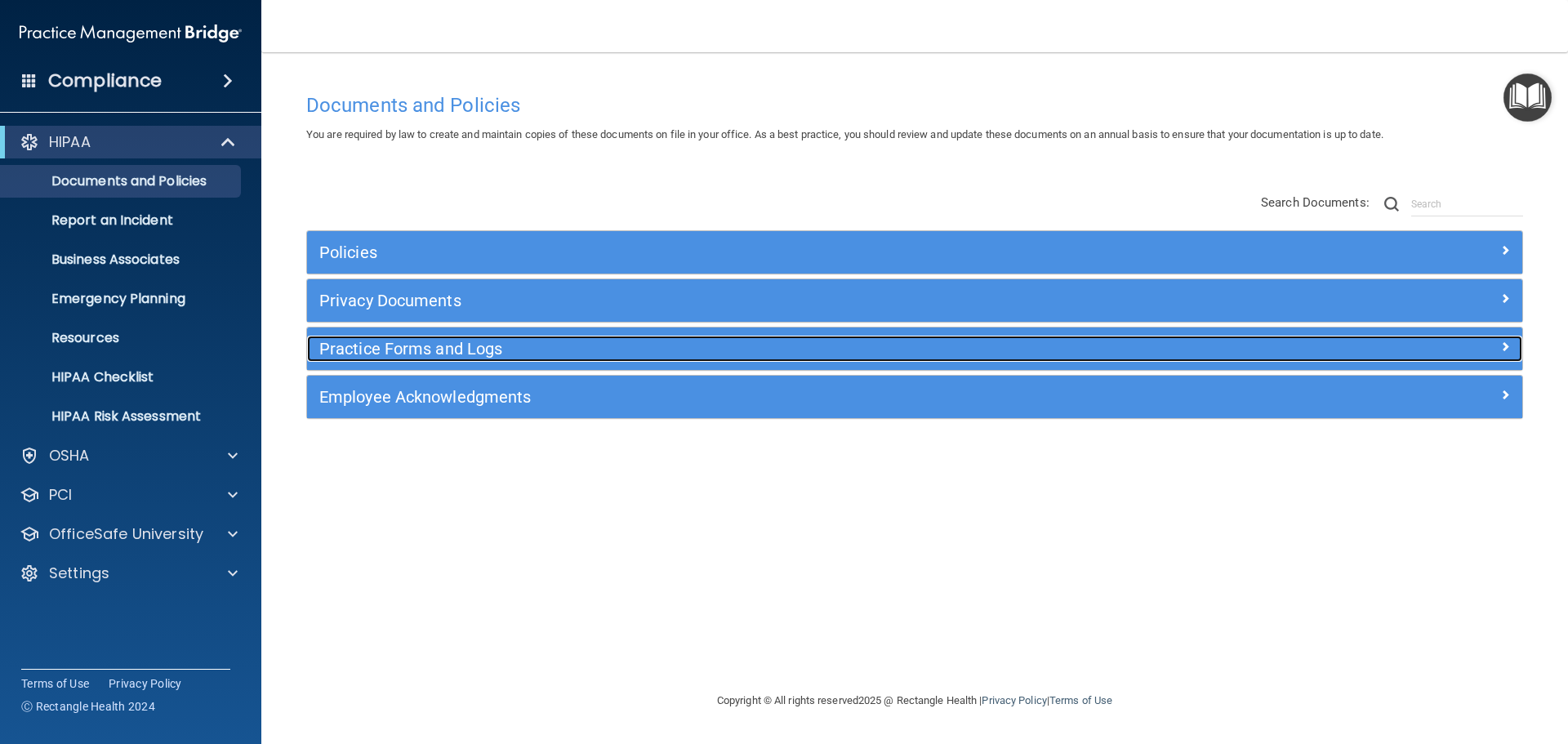
click at [689, 348] on h5 "Practice Forms and Logs" at bounding box center [762, 348] width 886 height 18
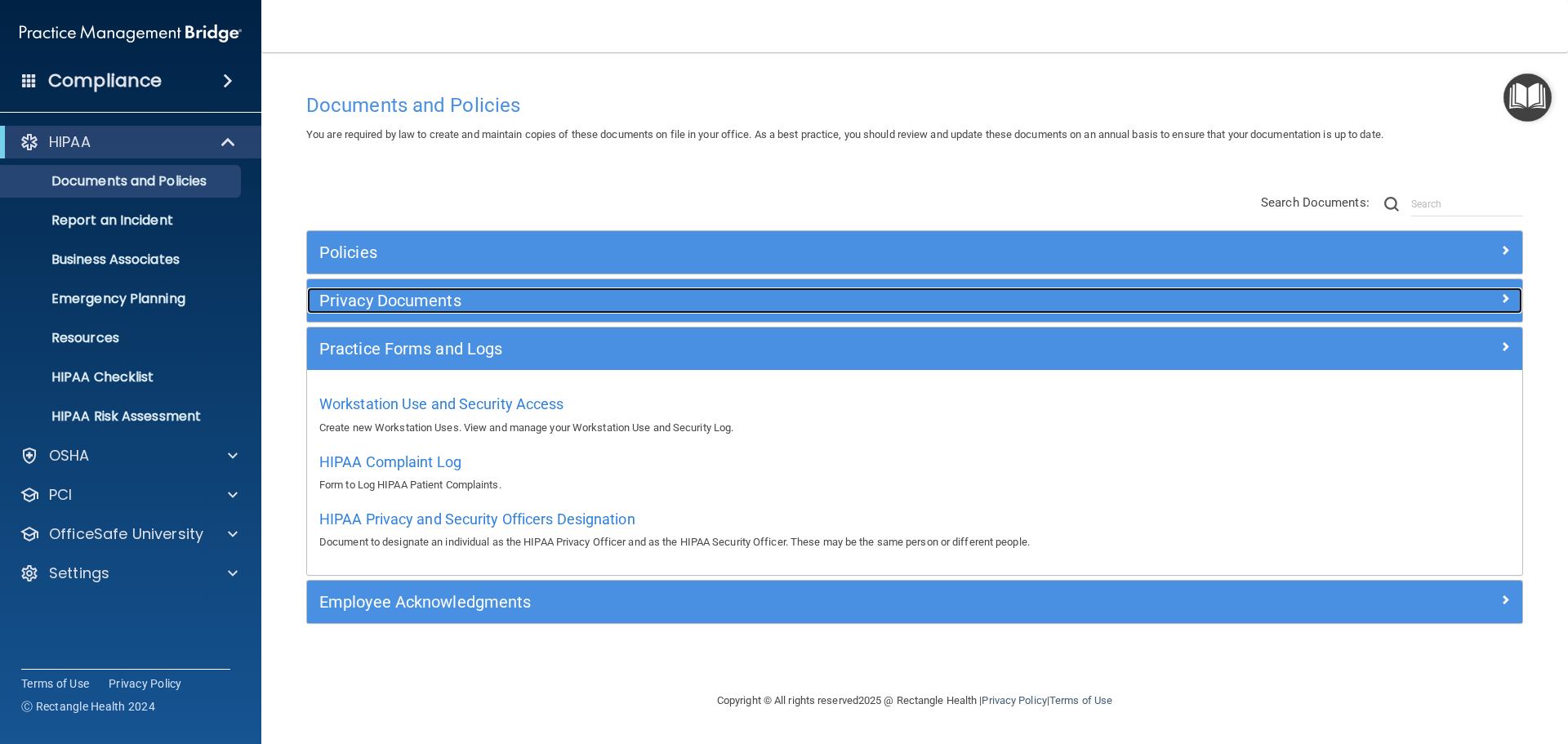
click at [686, 303] on h5 "Privacy Documents" at bounding box center [762, 300] width 886 height 18
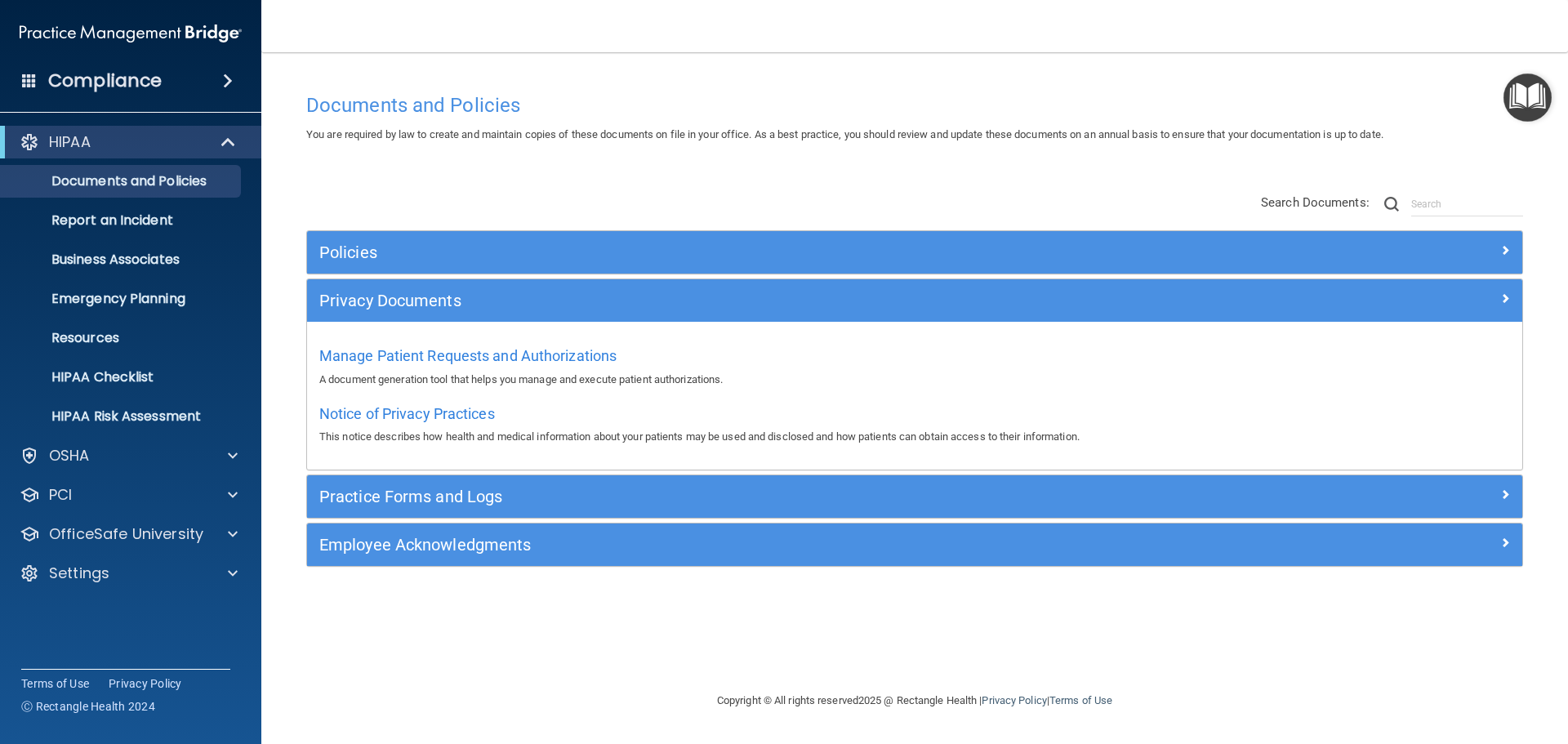
click at [634, 480] on div "Practice Forms and Logs" at bounding box center [915, 497] width 1215 height 43
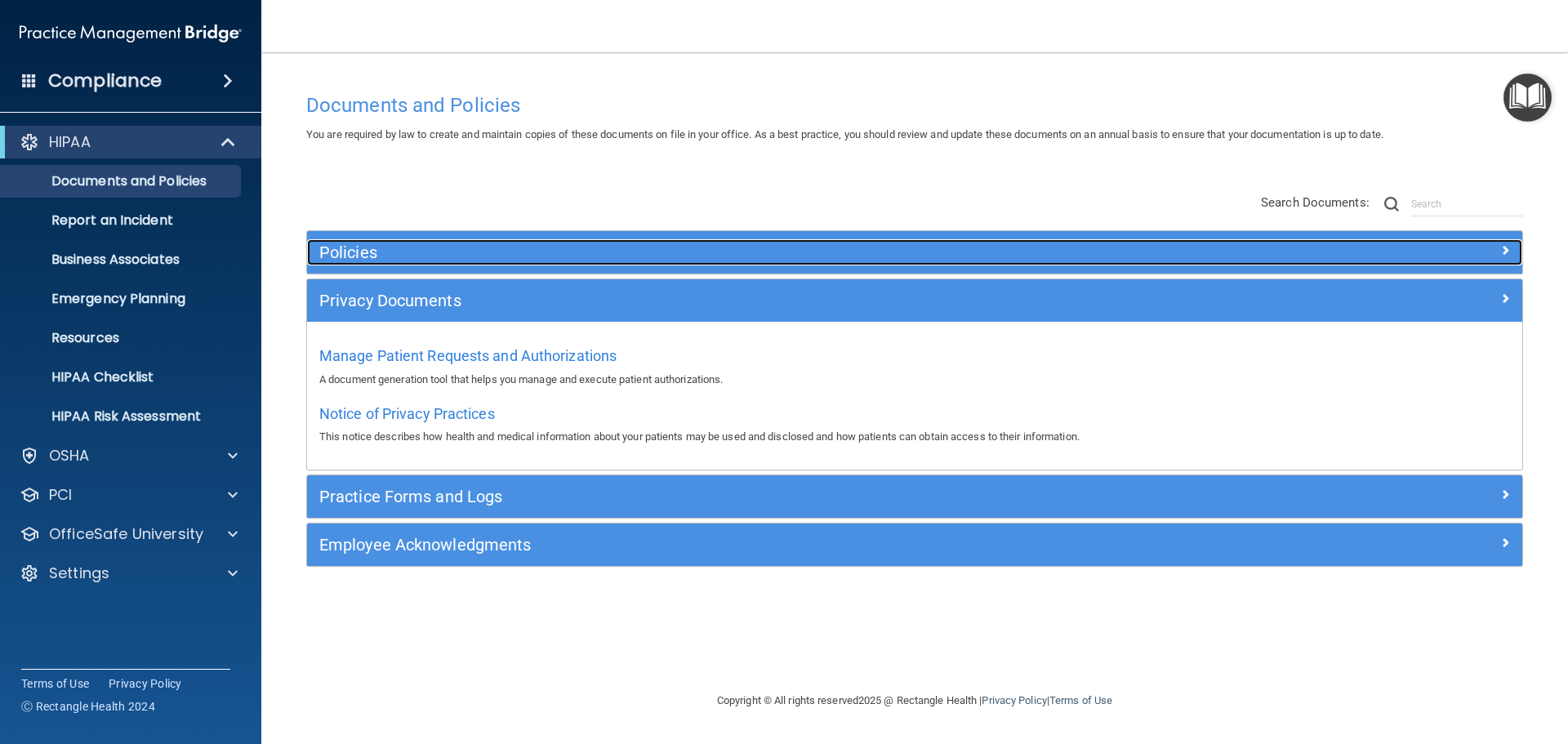
click at [567, 257] on h5 "Policies" at bounding box center [762, 252] width 886 height 18
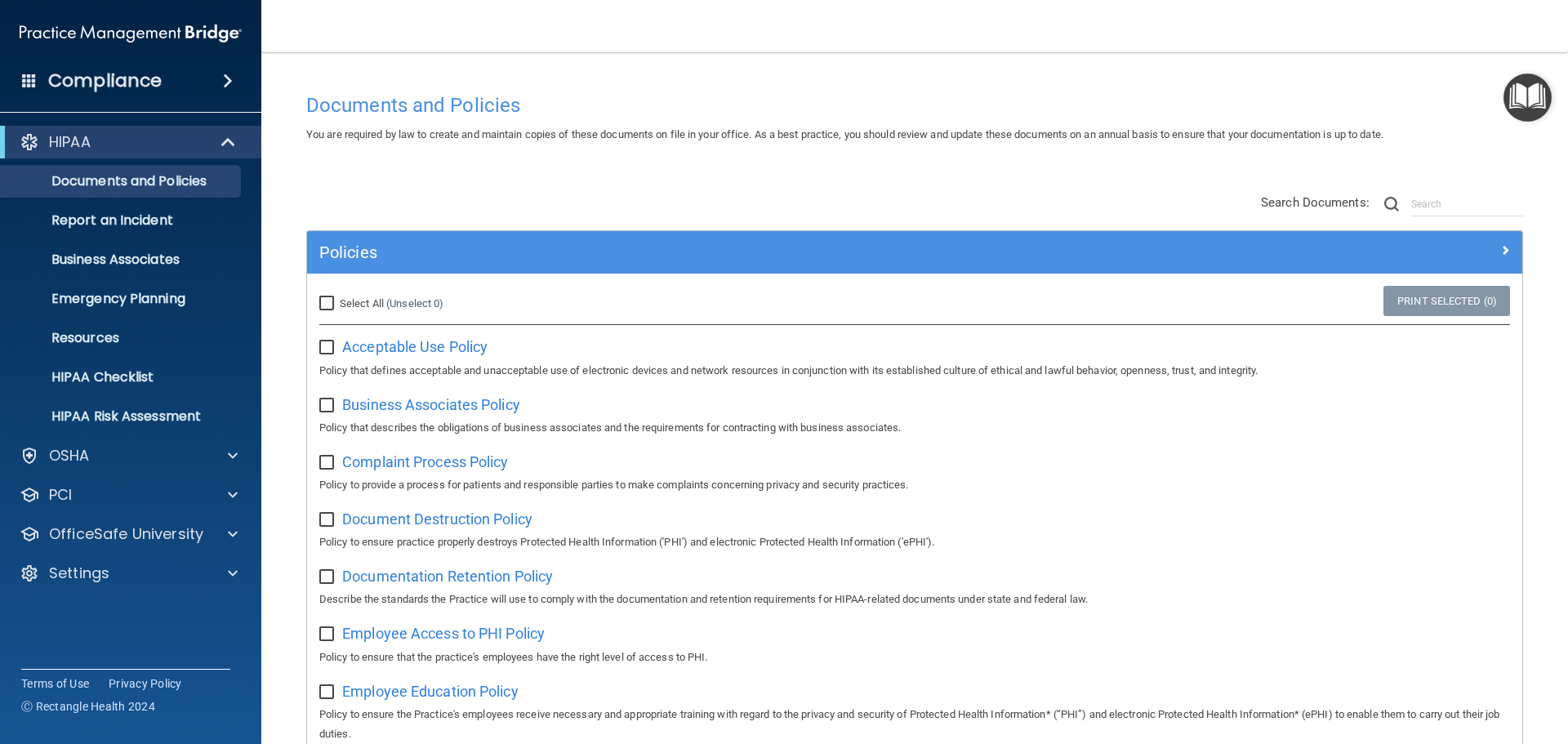
click at [325, 410] on input "checkbox" at bounding box center [328, 406] width 18 height 14
checkbox input "true"
click at [1431, 300] on link "Print Selected (1)" at bounding box center [1446, 300] width 127 height 30
